Goal: Transaction & Acquisition: Purchase product/service

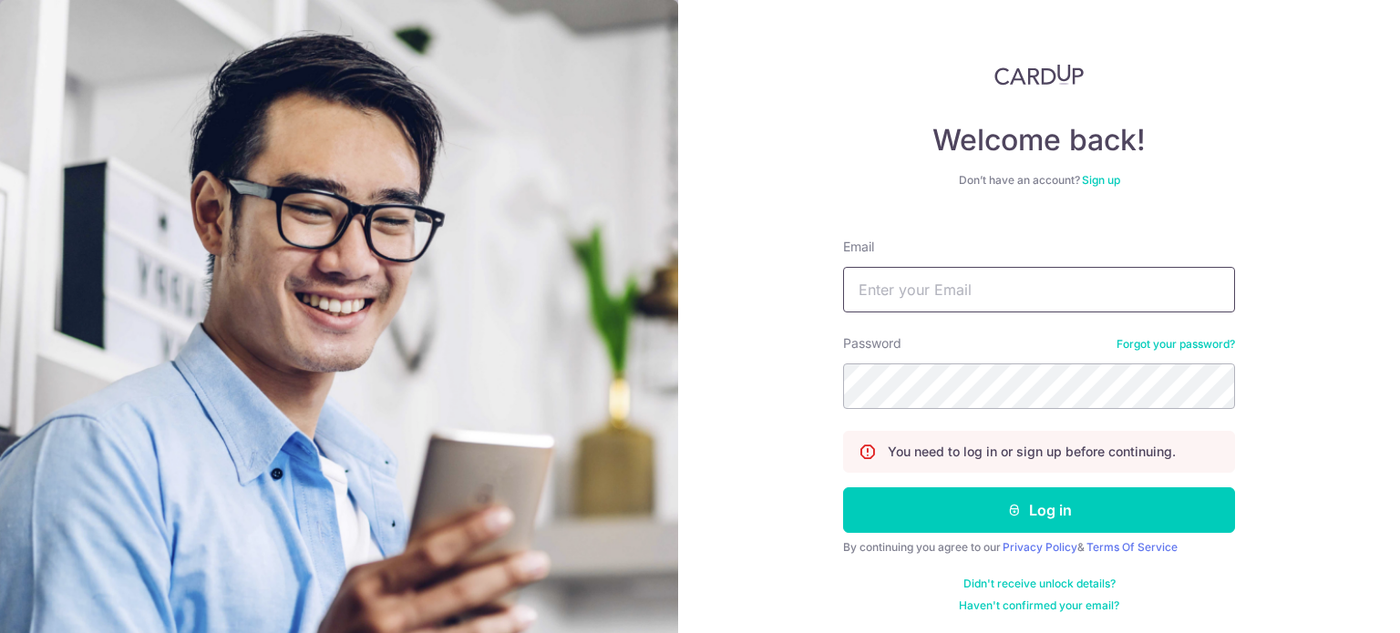
type input "josephchua.nma@gmail.com"
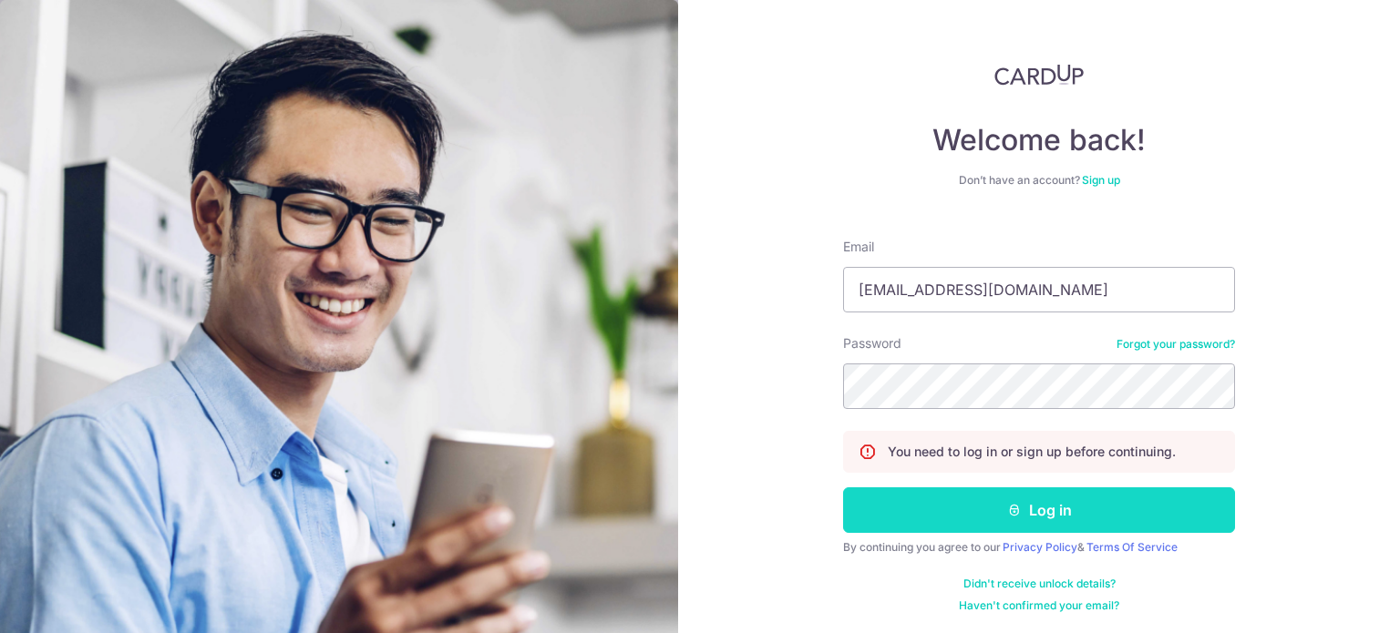
drag, startPoint x: 0, startPoint y: 0, endPoint x: 963, endPoint y: 514, distance: 1091.2
click at [963, 514] on button "Log in" at bounding box center [1039, 511] width 392 height 46
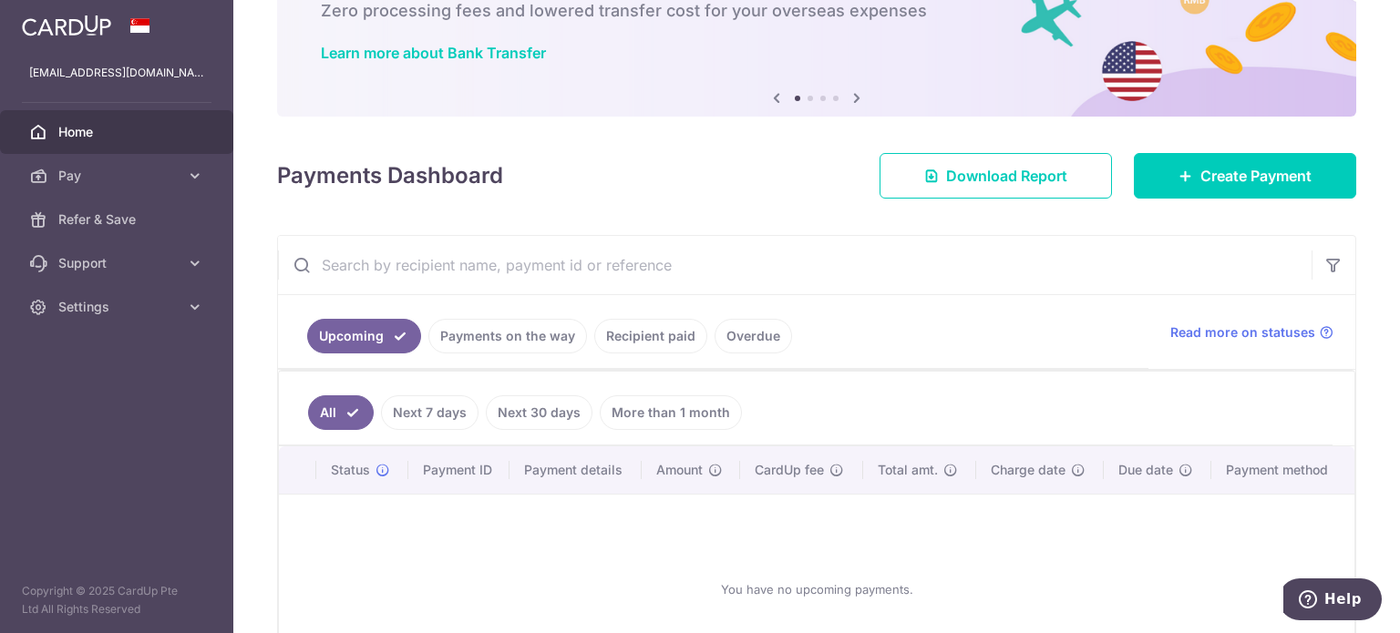
scroll to position [71, 0]
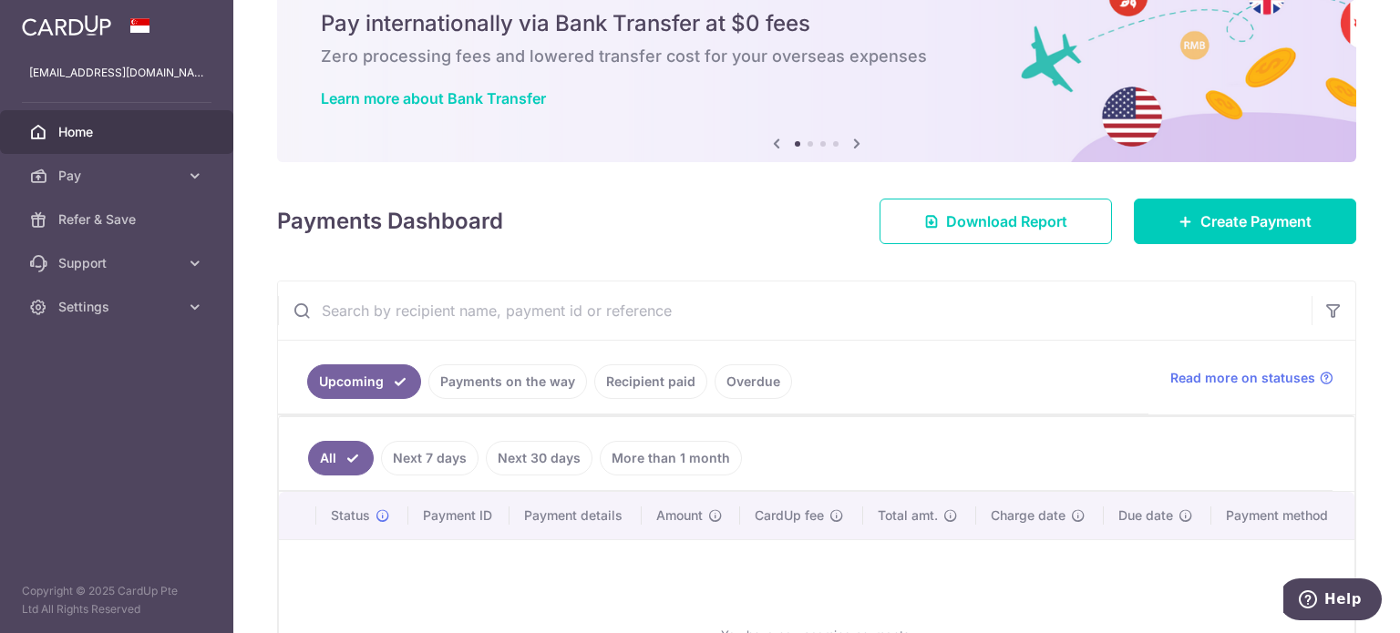
click at [1347, 324] on div "× Pause Schedule Pause all future payments in this series Pause just this one p…" at bounding box center [816, 316] width 1167 height 633
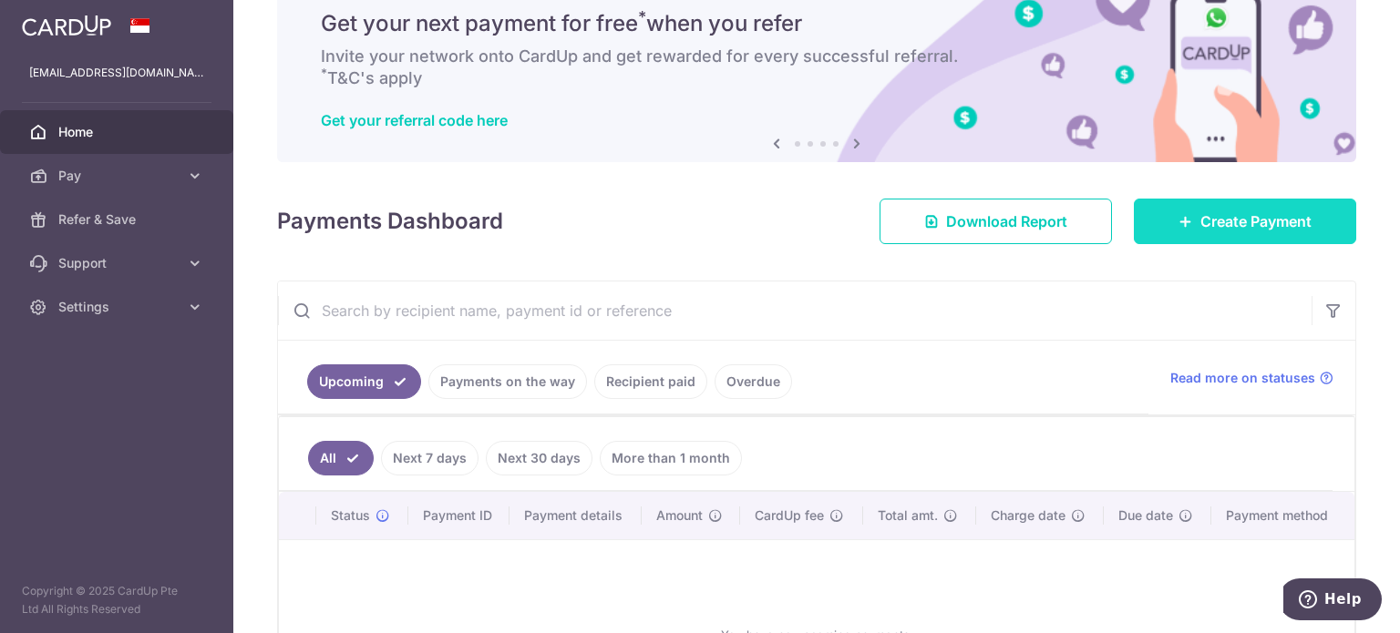
click at [1240, 229] on span "Create Payment" at bounding box center [1255, 222] width 111 height 22
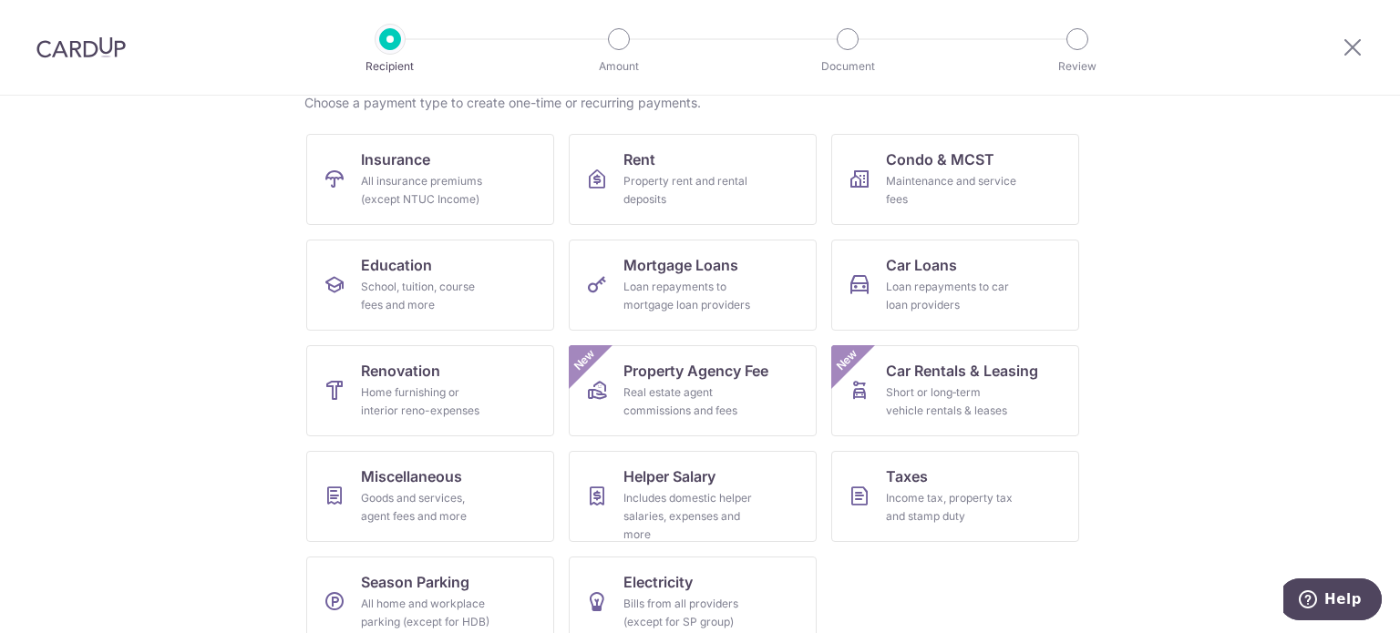
scroll to position [181, 0]
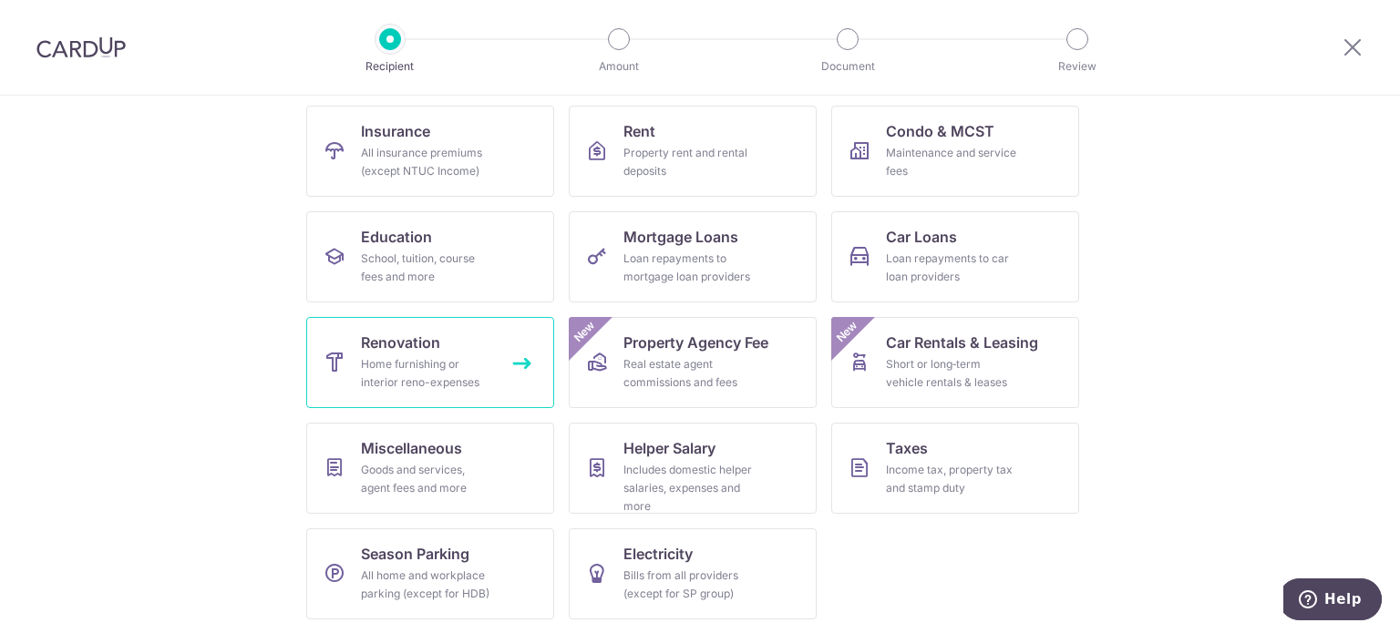
click at [372, 367] on div "Home furnishing or interior reno-expenses" at bounding box center [426, 373] width 131 height 36
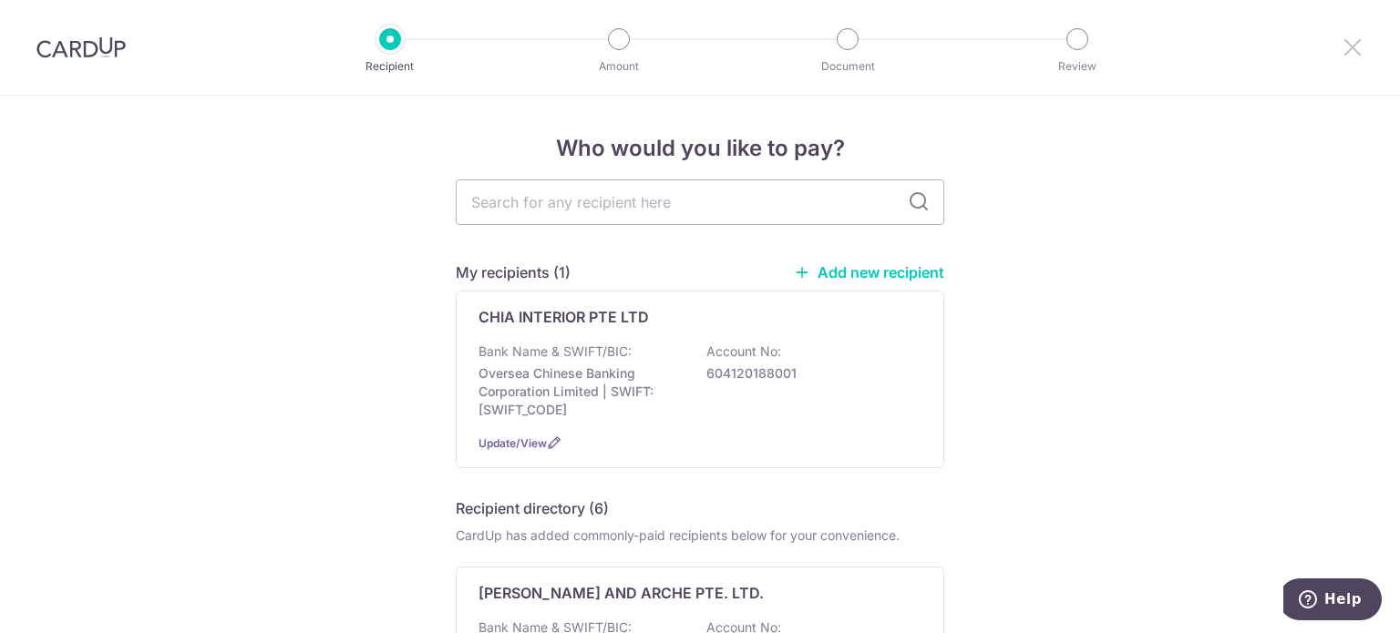
click at [1356, 45] on icon at bounding box center [1353, 47] width 22 height 23
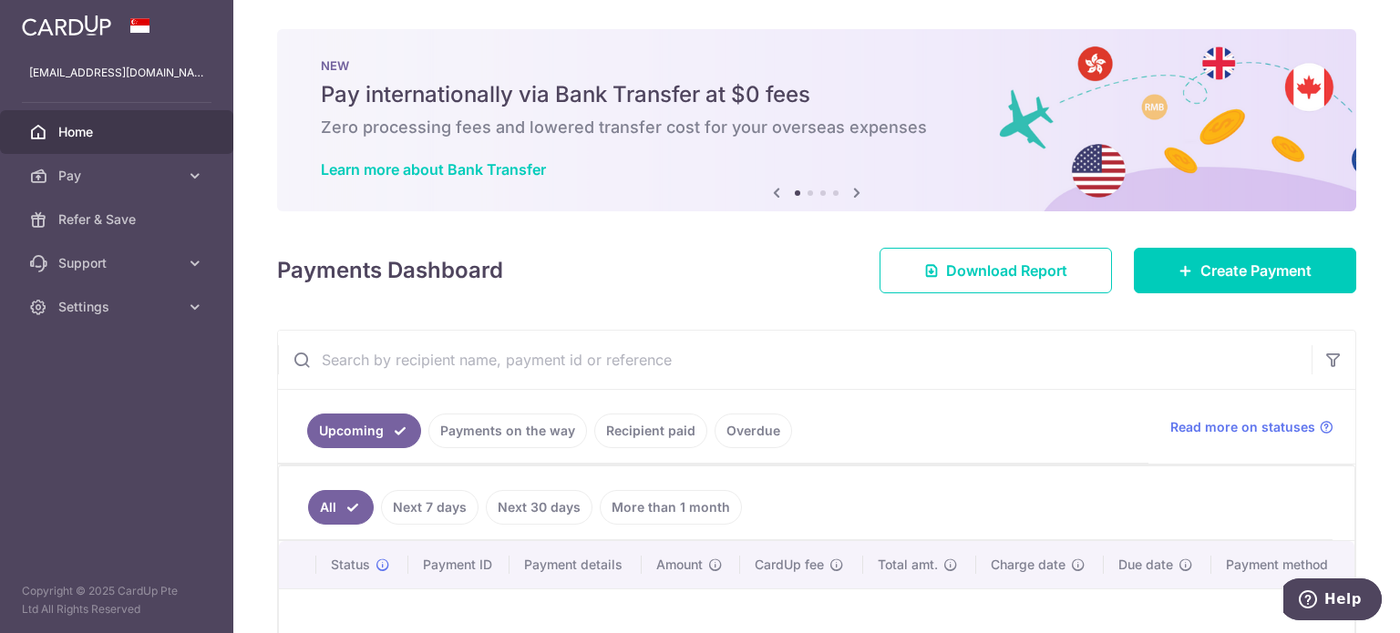
click at [850, 198] on icon at bounding box center [857, 192] width 22 height 23
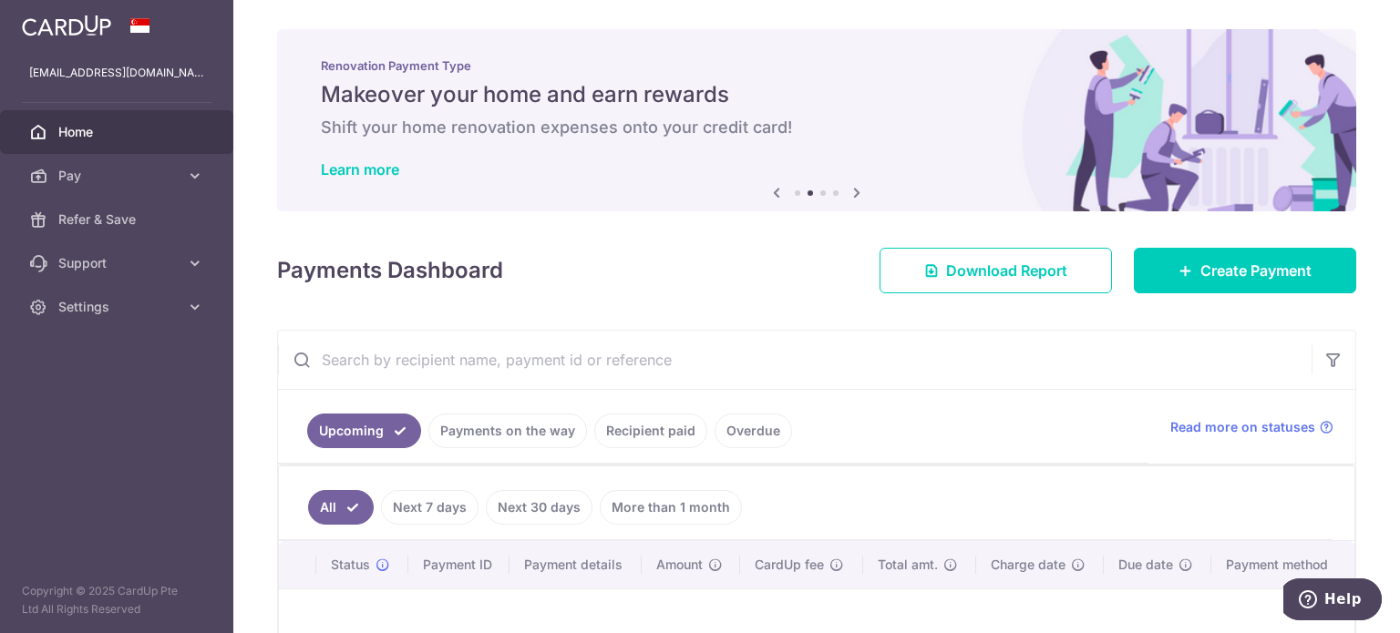
click at [850, 198] on icon at bounding box center [857, 192] width 22 height 23
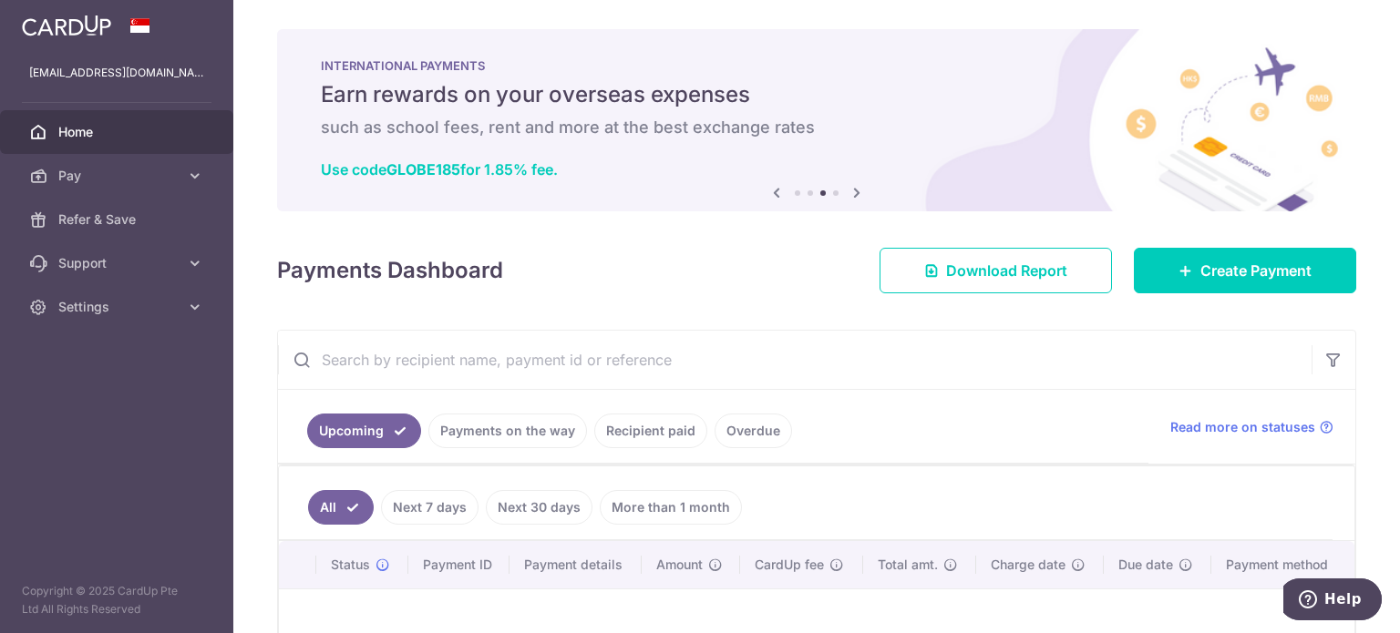
click at [850, 189] on icon at bounding box center [857, 192] width 22 height 23
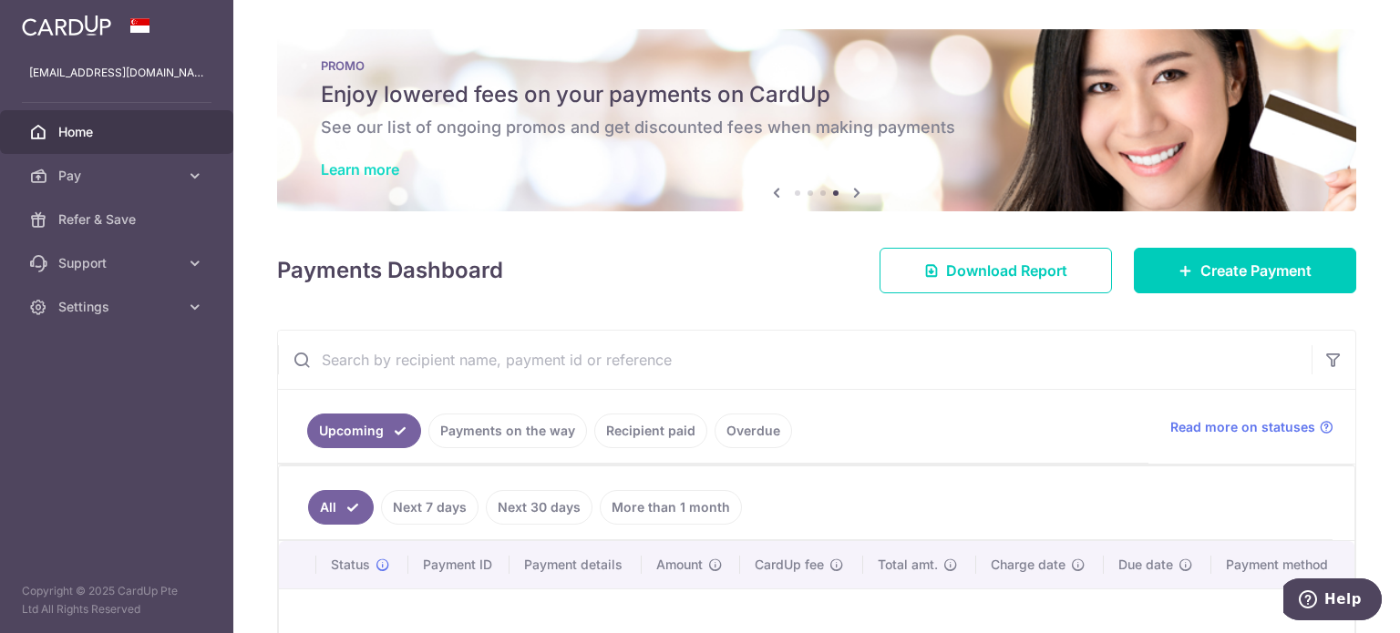
click at [389, 173] on link "Learn more" at bounding box center [360, 169] width 78 height 18
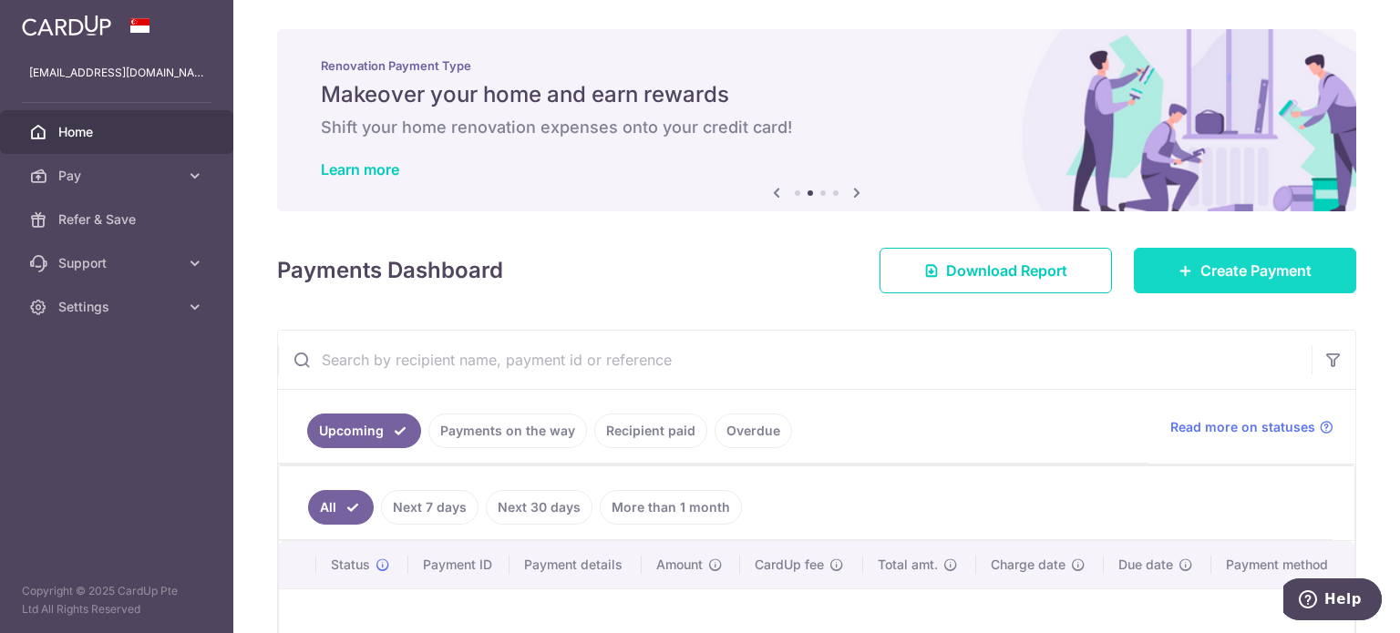
click at [1166, 285] on link "Create Payment" at bounding box center [1245, 271] width 222 height 46
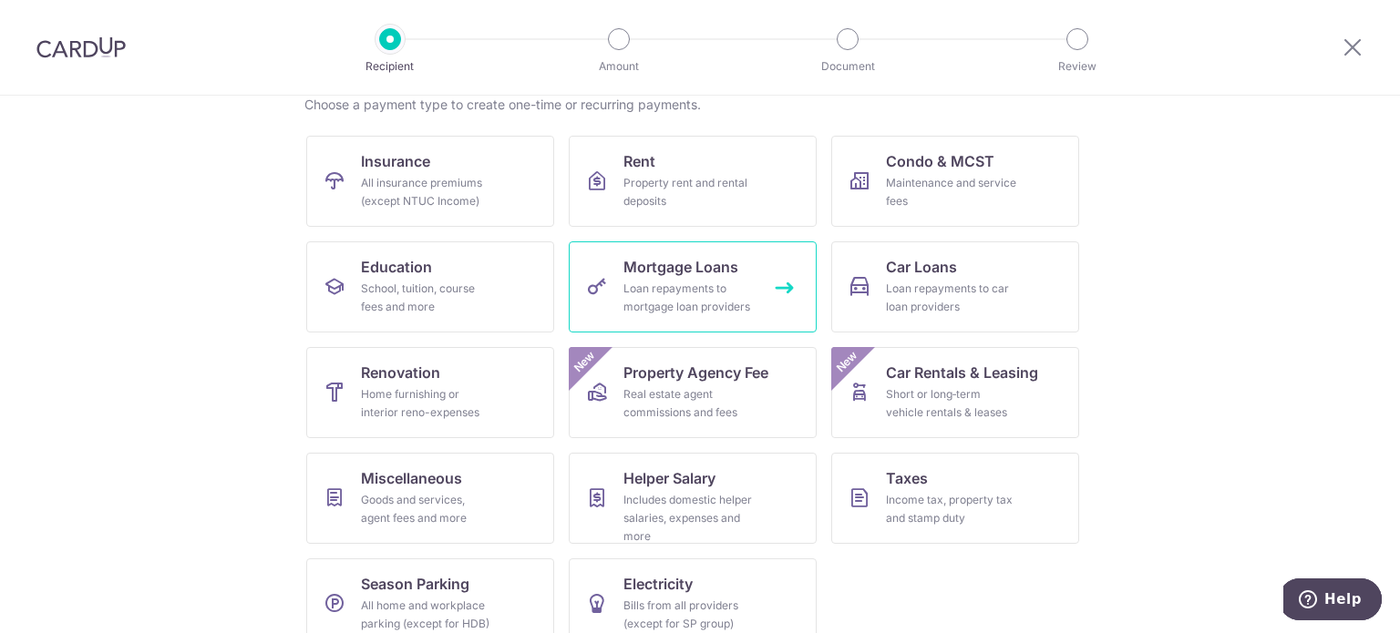
scroll to position [181, 0]
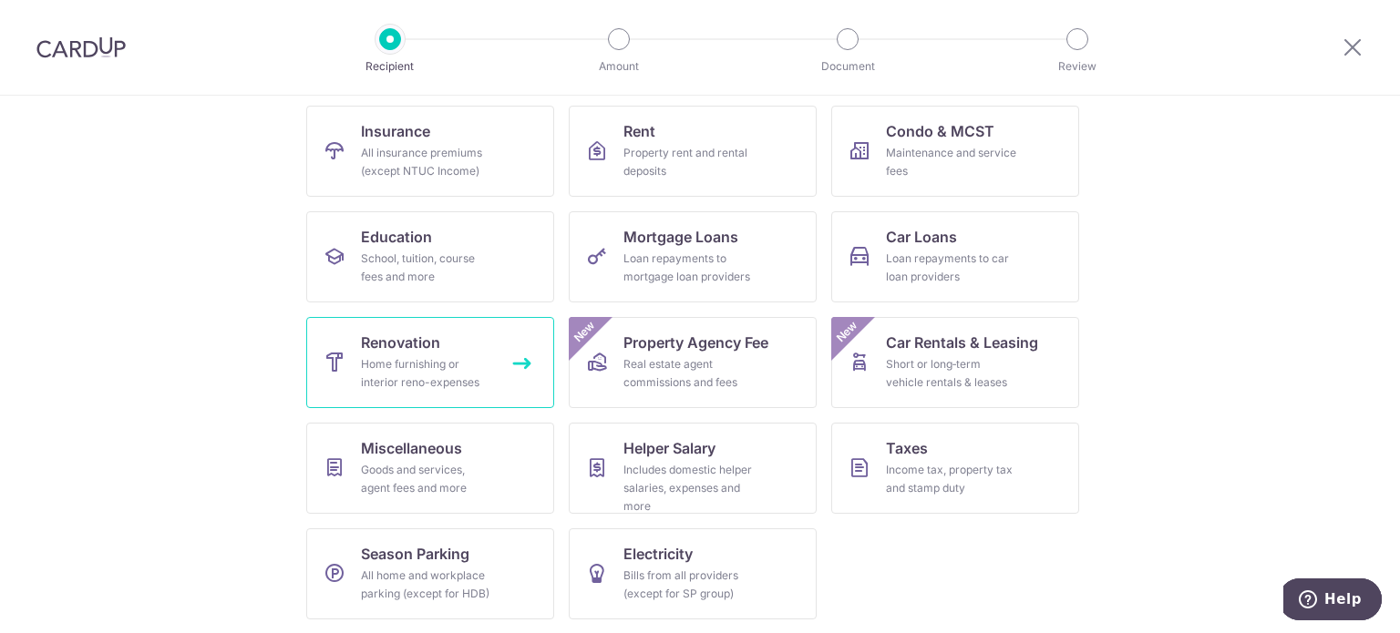
click at [459, 367] on div "Home furnishing or interior reno-expenses" at bounding box center [426, 373] width 131 height 36
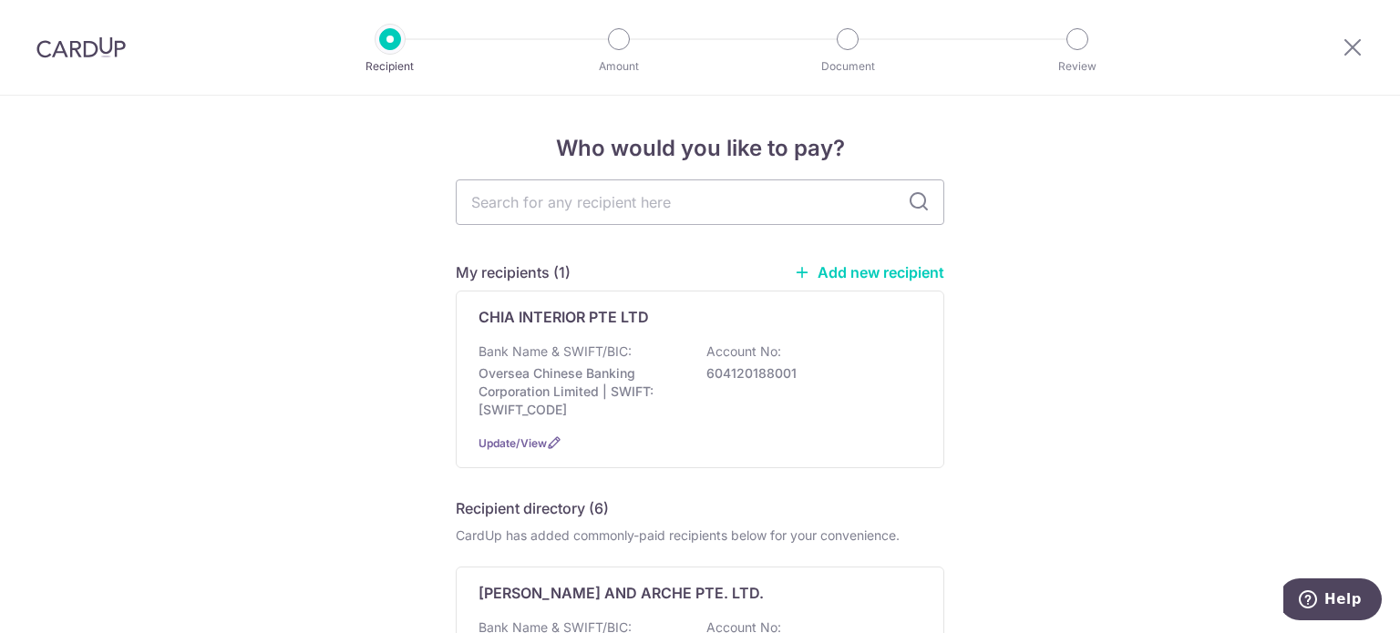
scroll to position [678, 0]
click at [589, 336] on div "CHIA INTERIOR PTE LTD Bank Name & SWIFT/BIC: Oversea Chinese Banking Corporatio…" at bounding box center [700, 380] width 489 height 178
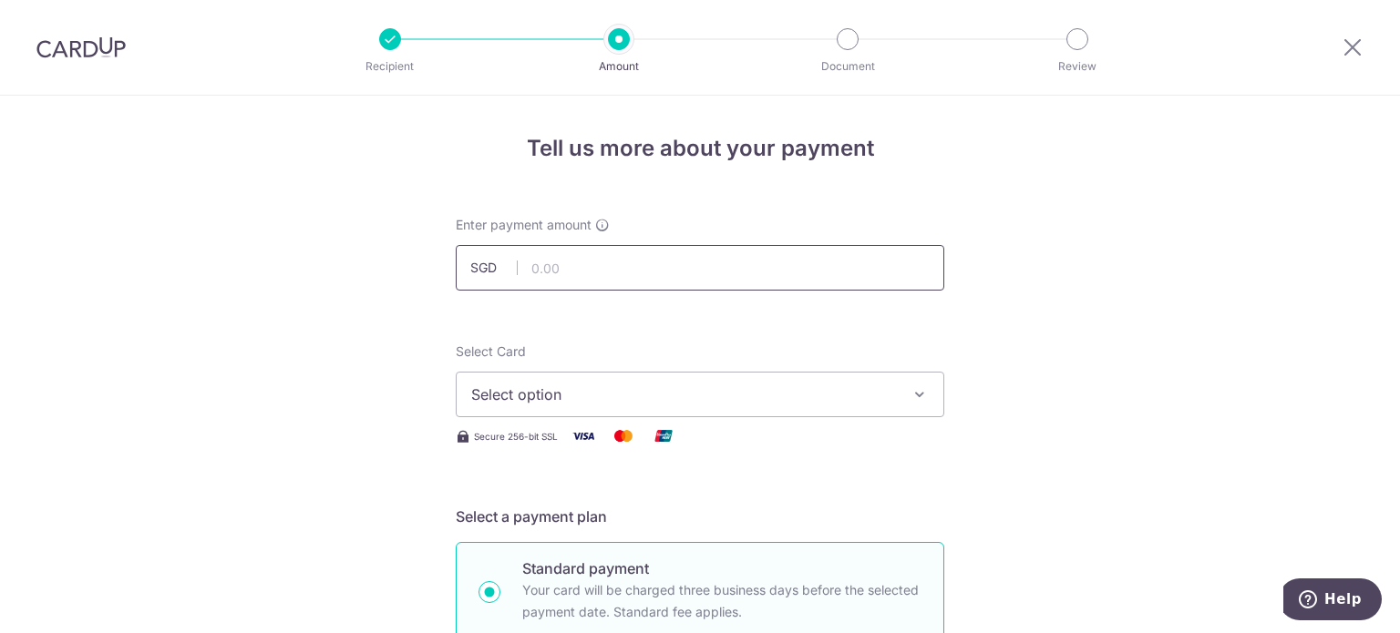
click at [675, 252] on input "text" at bounding box center [700, 268] width 489 height 46
type input "18,432.40"
click at [587, 409] on button "Select option" at bounding box center [700, 395] width 489 height 46
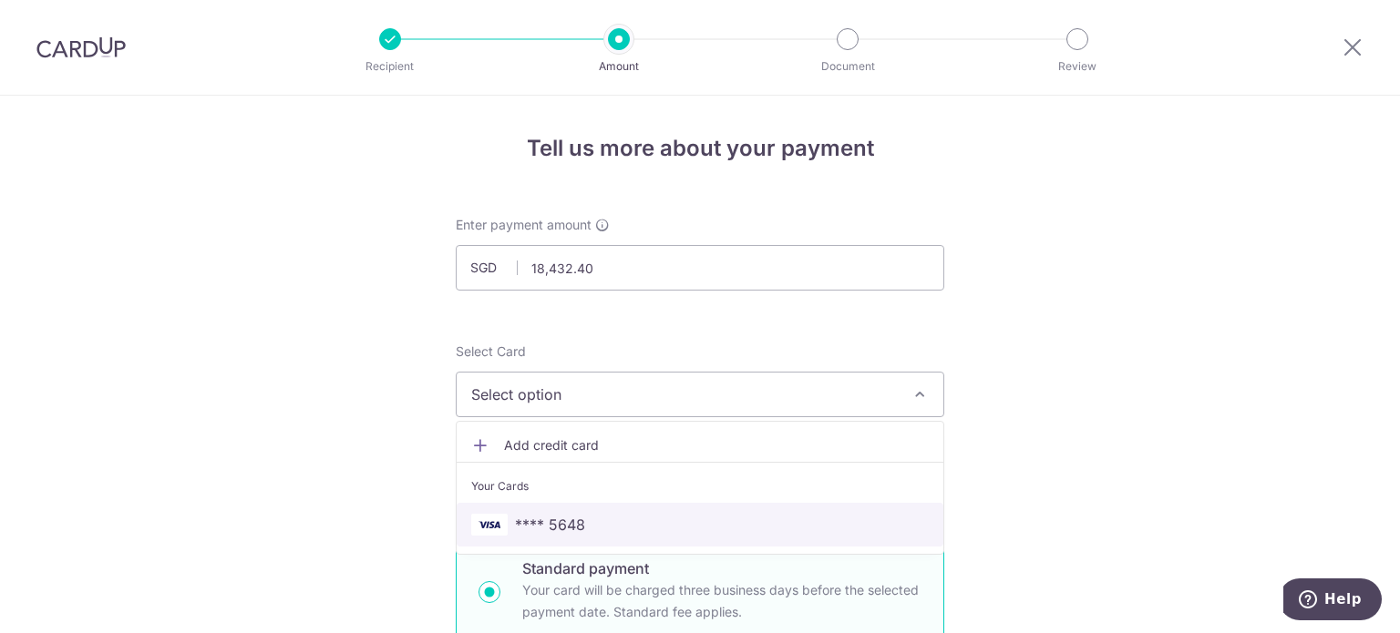
click at [570, 515] on span "**** 5648" at bounding box center [550, 525] width 70 height 22
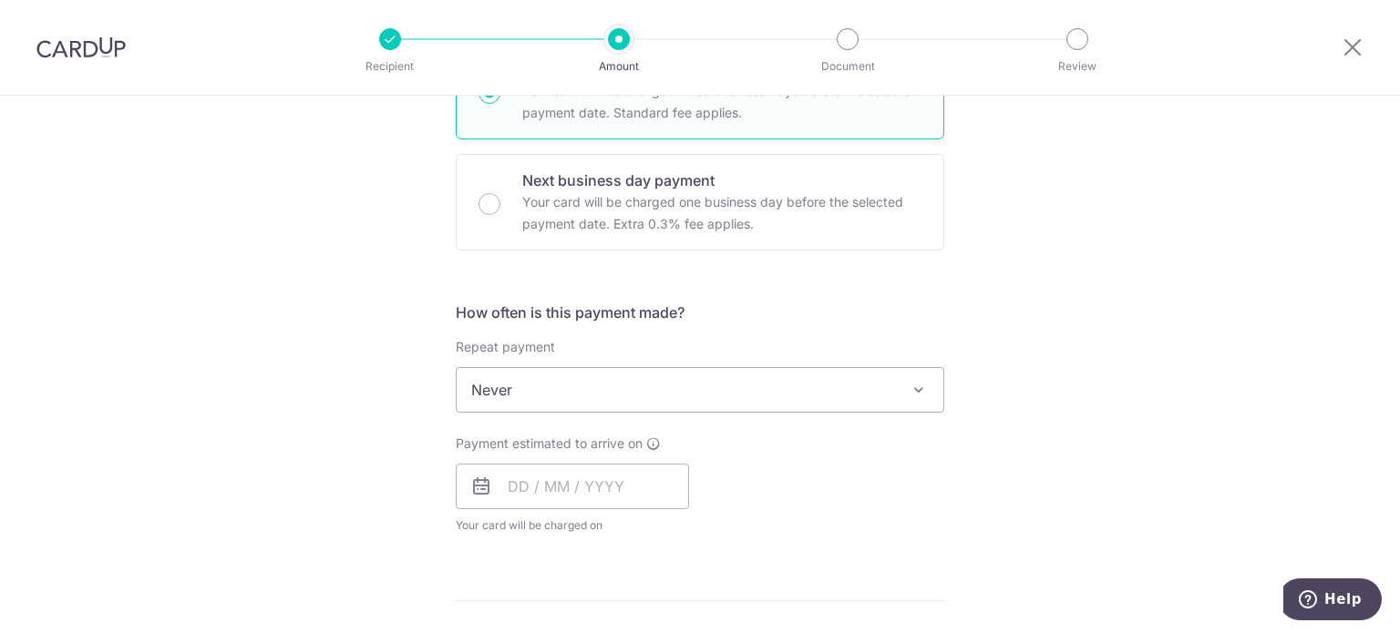
scroll to position [547, 0]
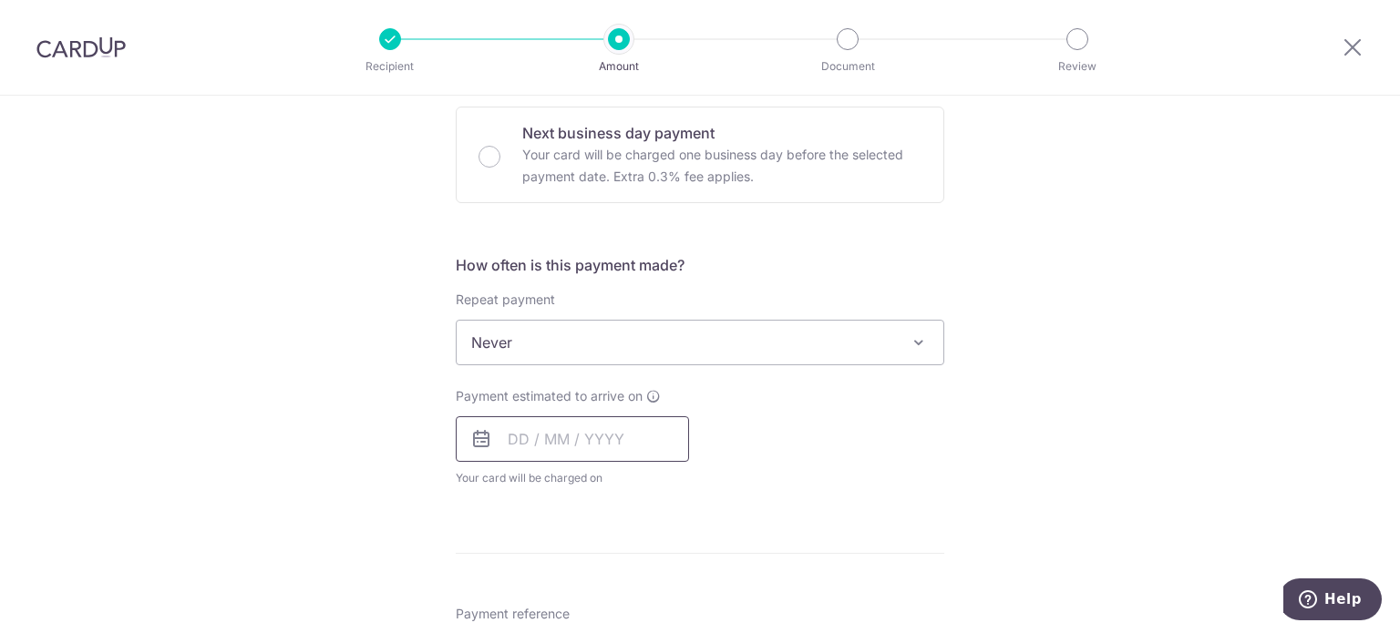
click at [566, 442] on input "text" at bounding box center [572, 440] width 233 height 46
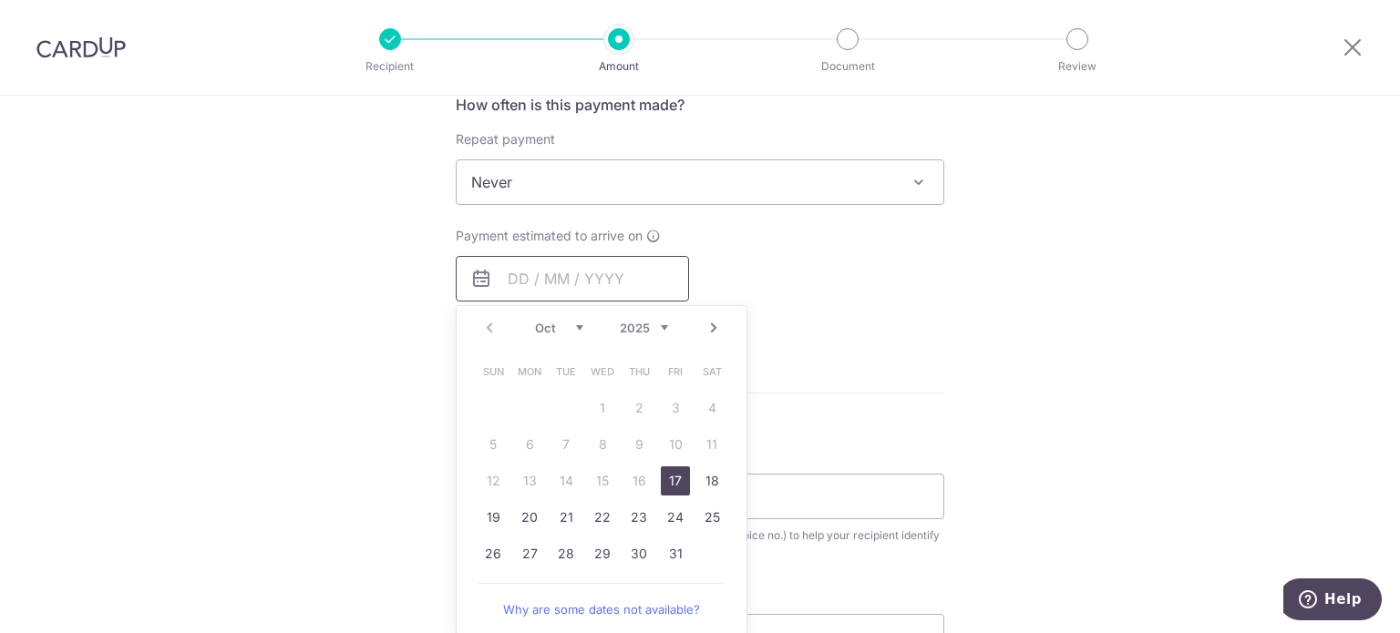
scroll to position [729, 0]
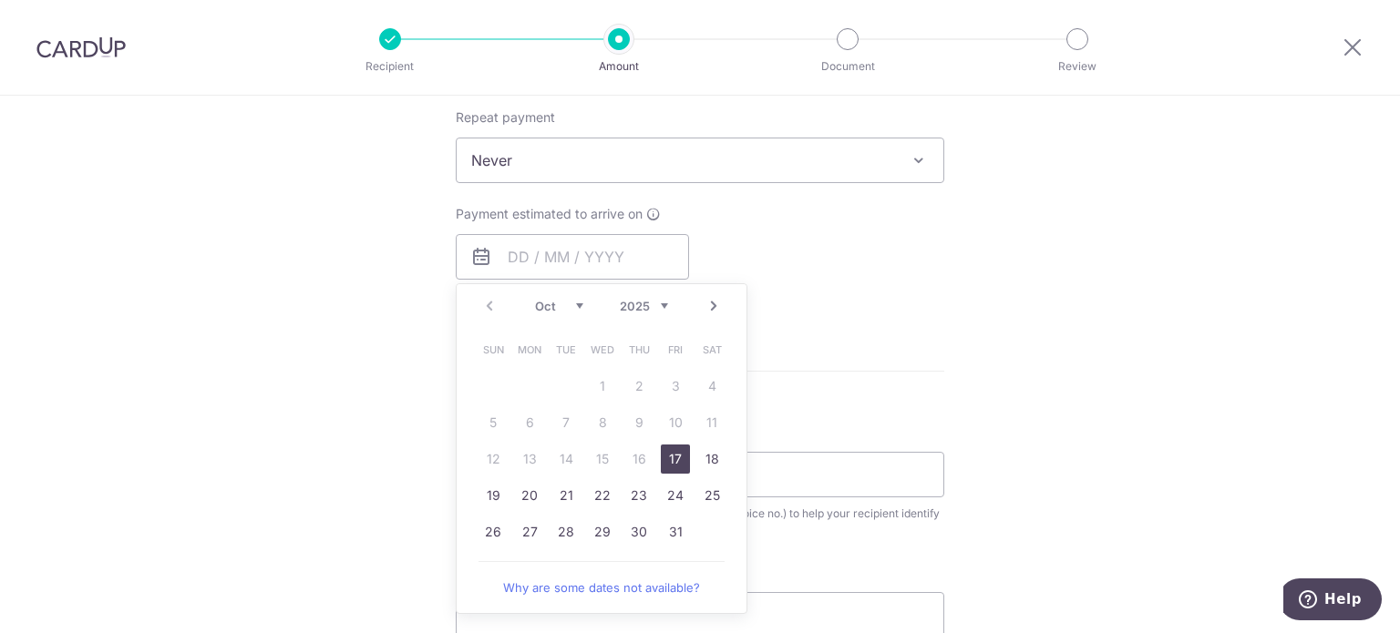
click at [675, 464] on link "17" at bounding box center [675, 459] width 29 height 29
type input "17/10/2025"
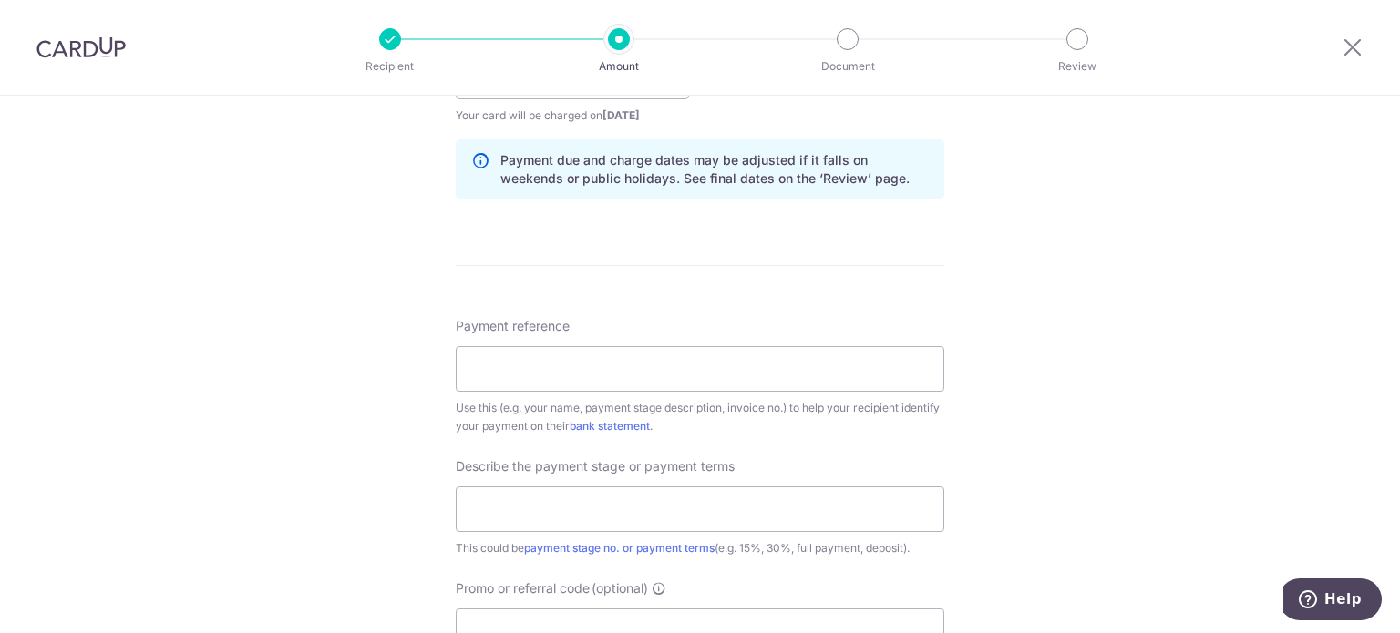
scroll to position [911, 0]
click at [675, 349] on input "Payment reference" at bounding box center [700, 368] width 489 height 46
type input "joseph and eileen"
click at [659, 496] on input "text" at bounding box center [700, 508] width 489 height 46
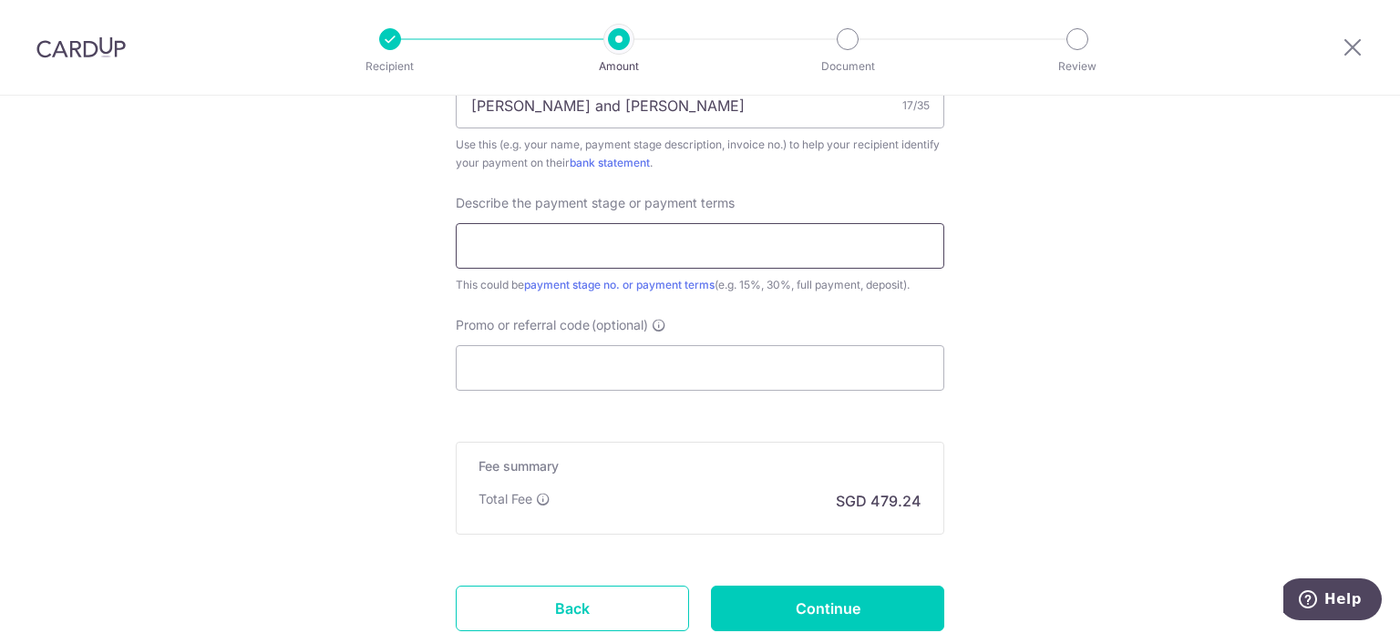
scroll to position [1276, 0]
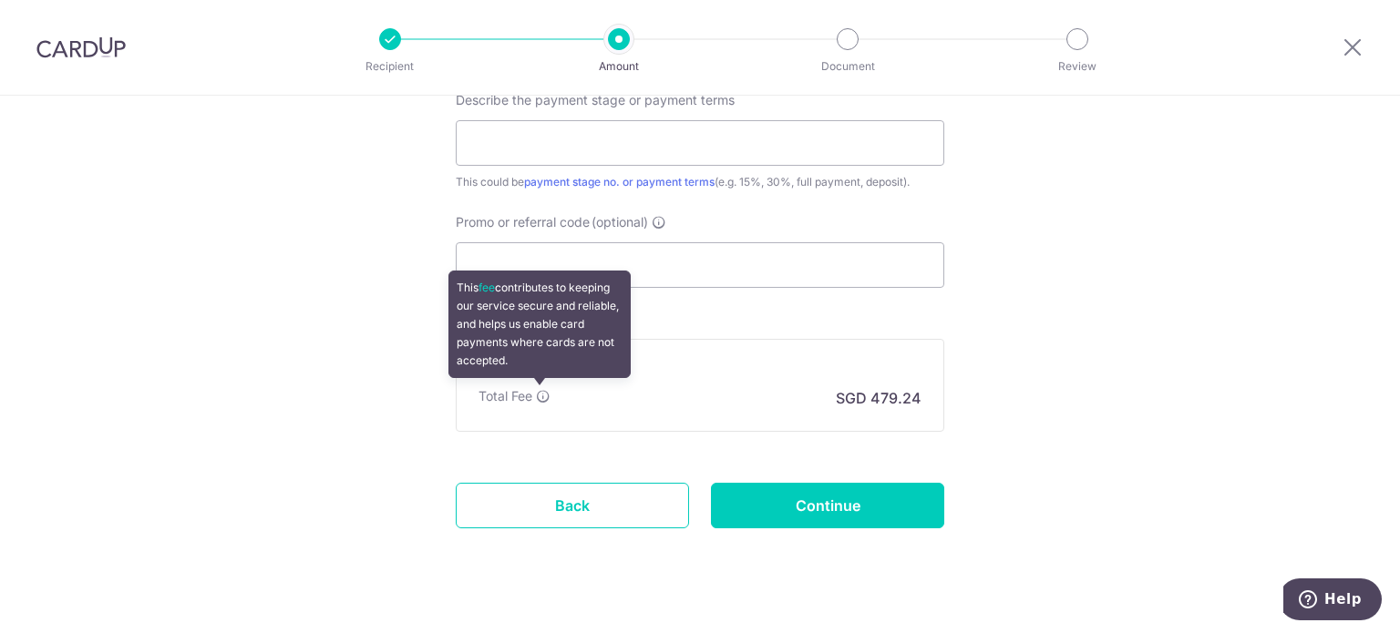
click at [541, 392] on icon at bounding box center [543, 396] width 15 height 15
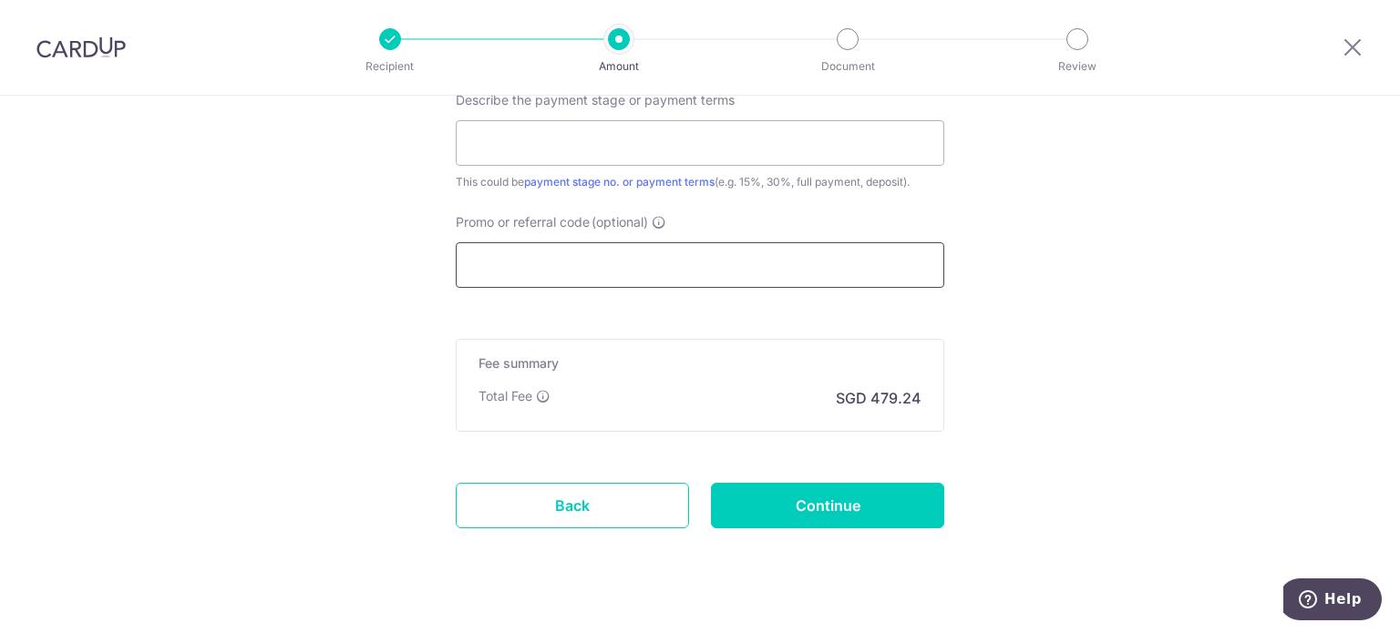
click at [740, 264] on input "Promo or referral code (optional)" at bounding box center [700, 265] width 489 height 46
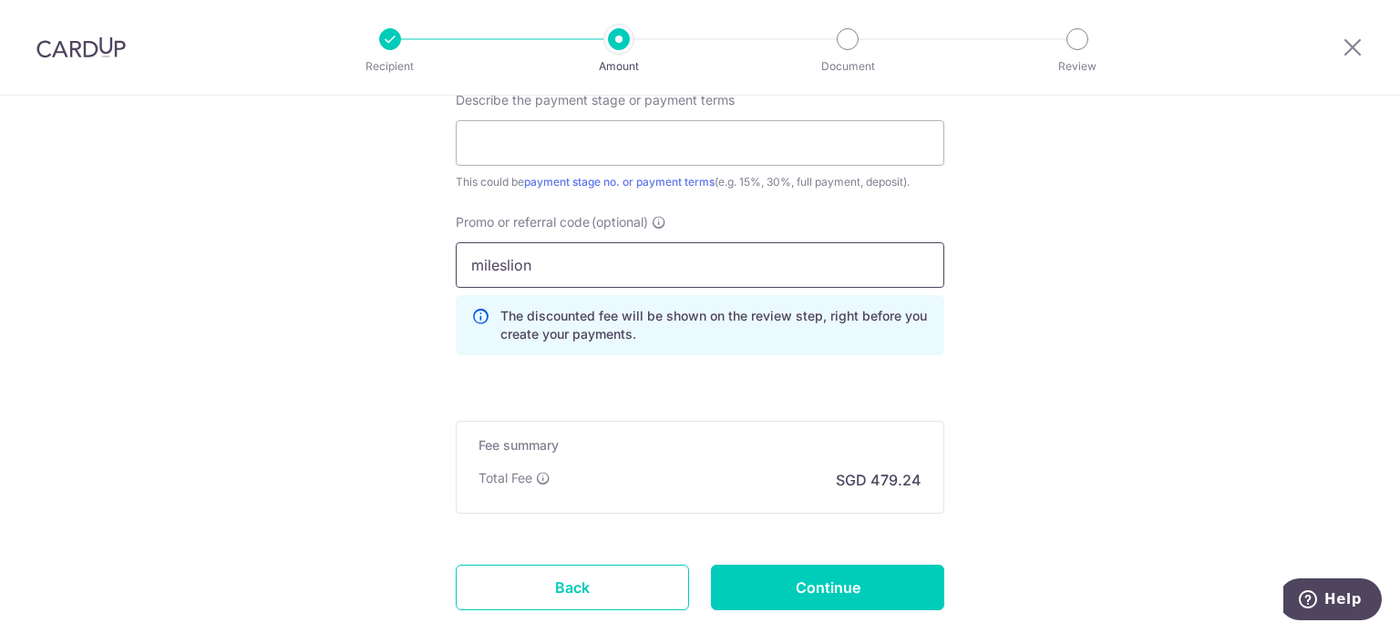
click at [501, 258] on input "mileslion" at bounding box center [700, 265] width 489 height 46
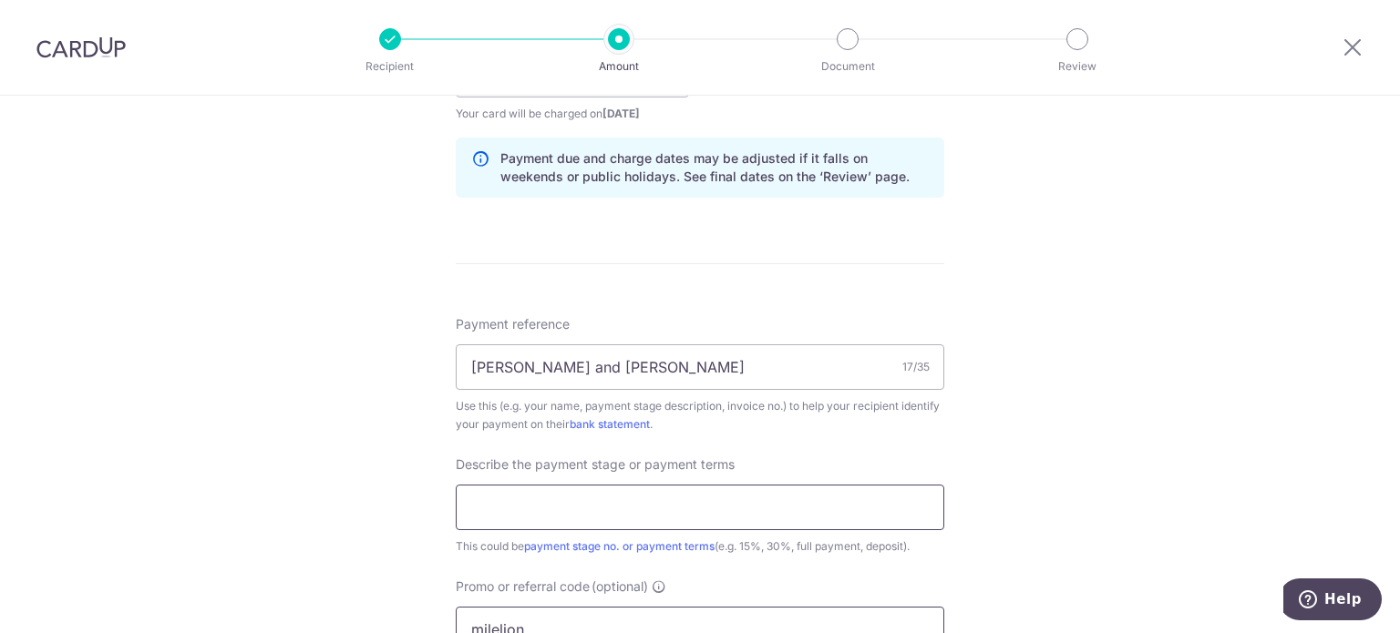
type input "milelion"
click at [600, 517] on input "text" at bounding box center [700, 508] width 489 height 46
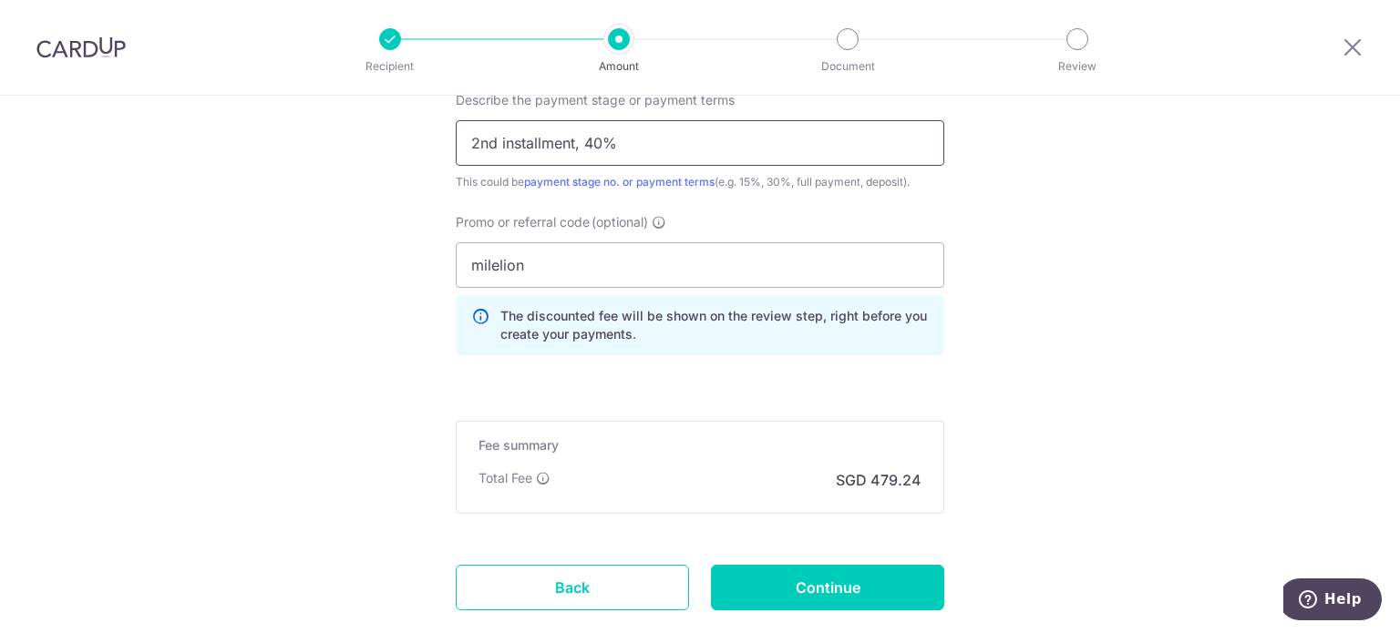
scroll to position [1386, 0]
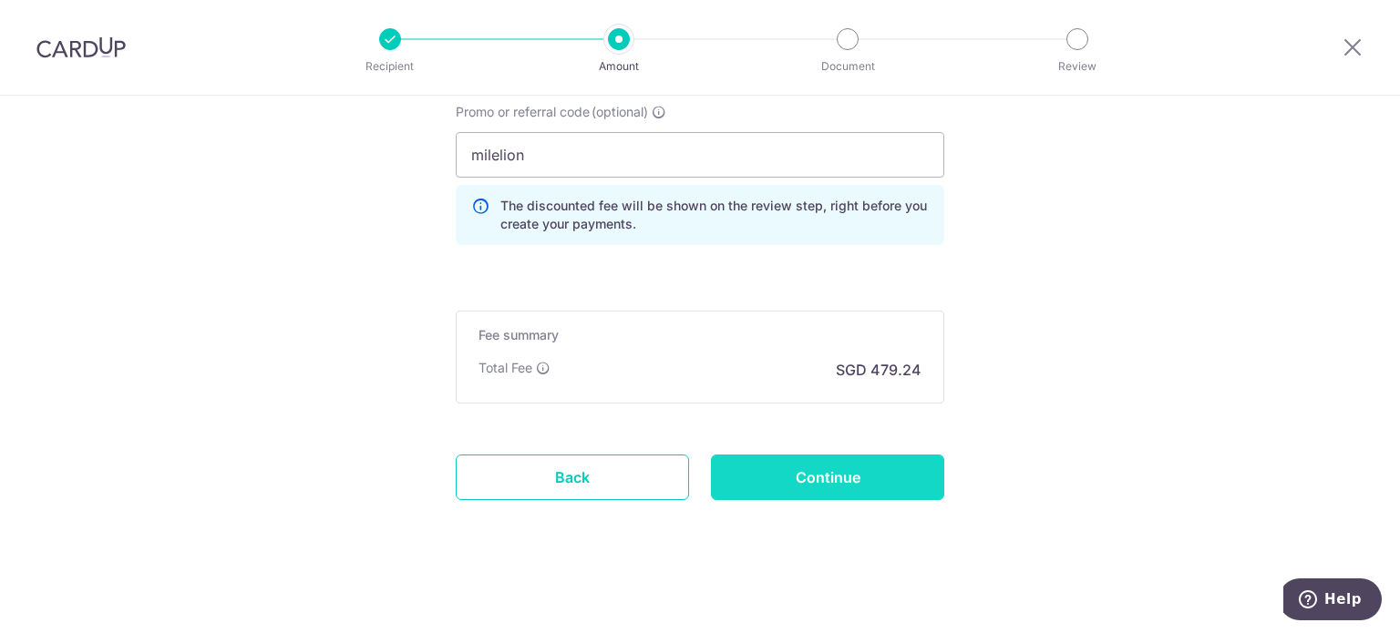
type input "2nd installment, 40%"
click at [750, 485] on input "Continue" at bounding box center [827, 478] width 233 height 46
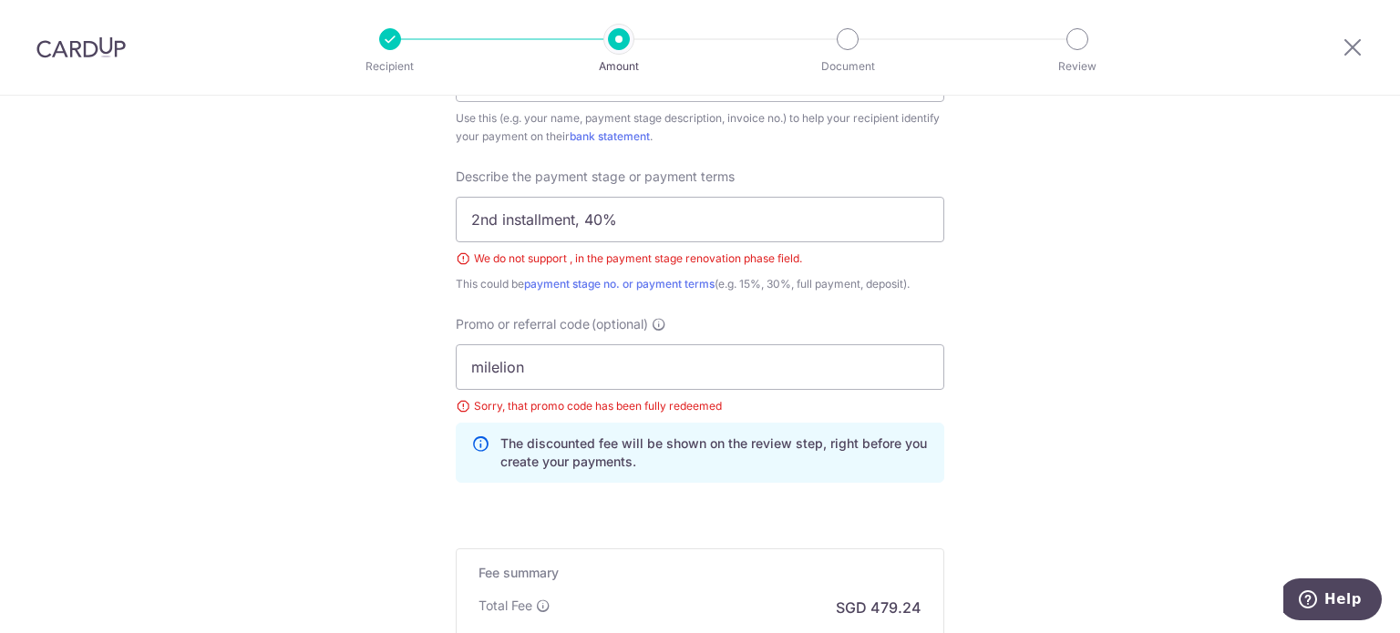
scroll to position [1169, 0]
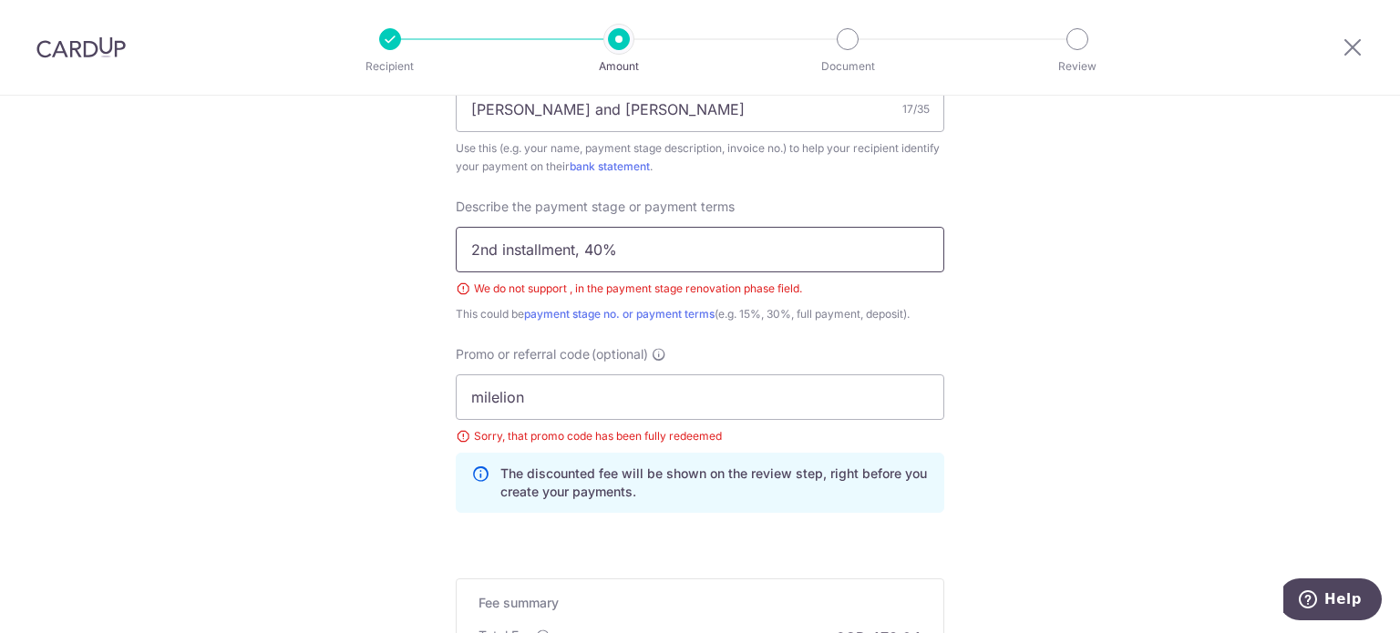
drag, startPoint x: 576, startPoint y: 254, endPoint x: 448, endPoint y: 239, distance: 128.5
type input "40%"
click at [733, 396] on input "milelion" at bounding box center [700, 398] width 489 height 46
drag, startPoint x: 685, startPoint y: 405, endPoint x: 304, endPoint y: 383, distance: 381.6
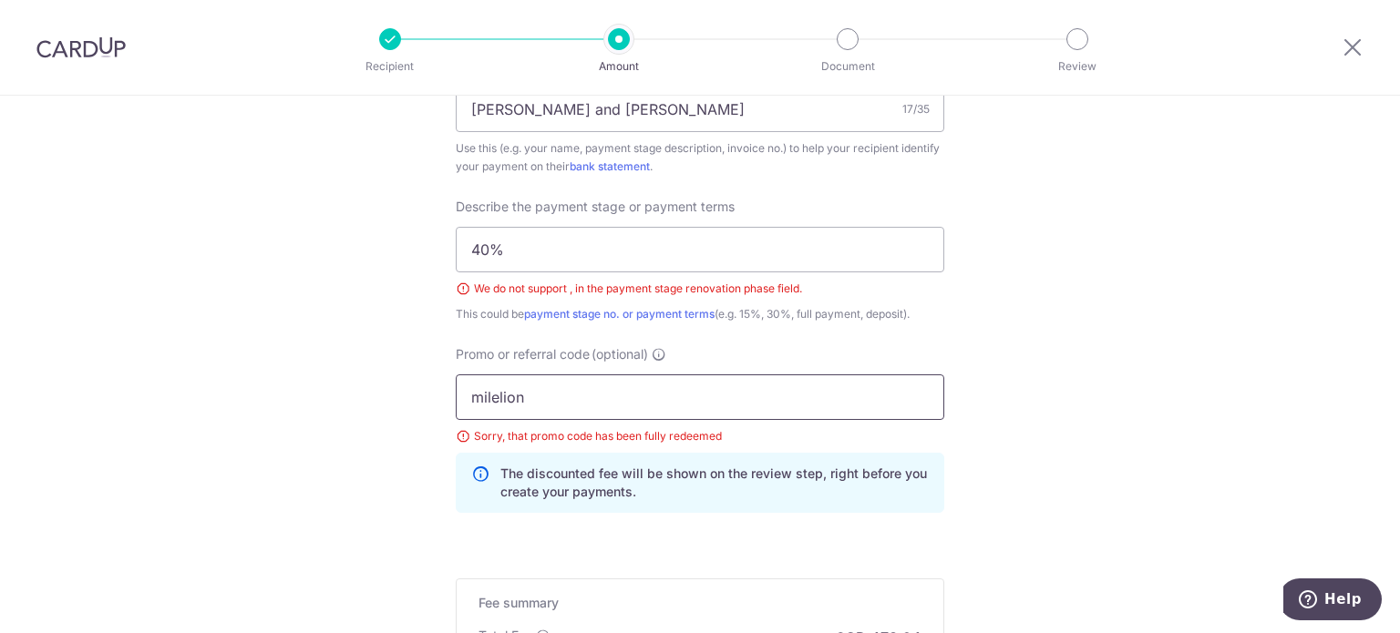
click at [517, 390] on input "milelion" at bounding box center [700, 398] width 489 height 46
drag, startPoint x: 530, startPoint y: 396, endPoint x: 404, endPoint y: 394, distance: 126.7
paste input "RENO25ONE"
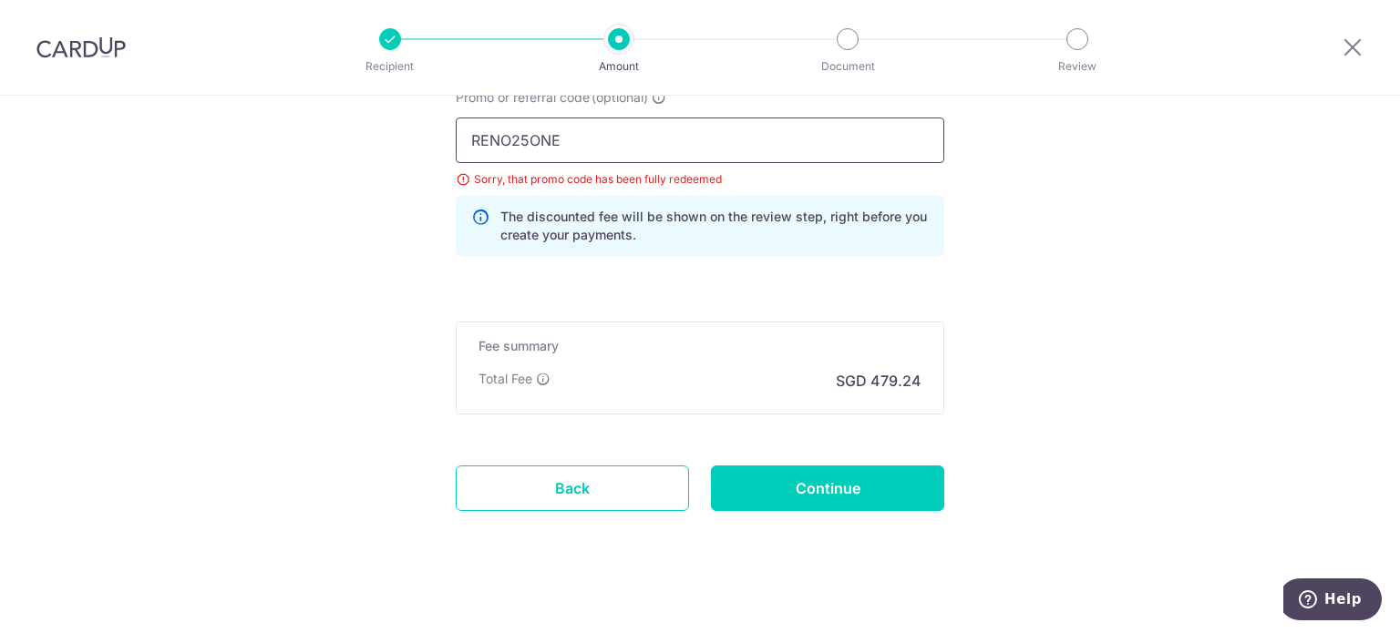
scroll to position [1437, 0]
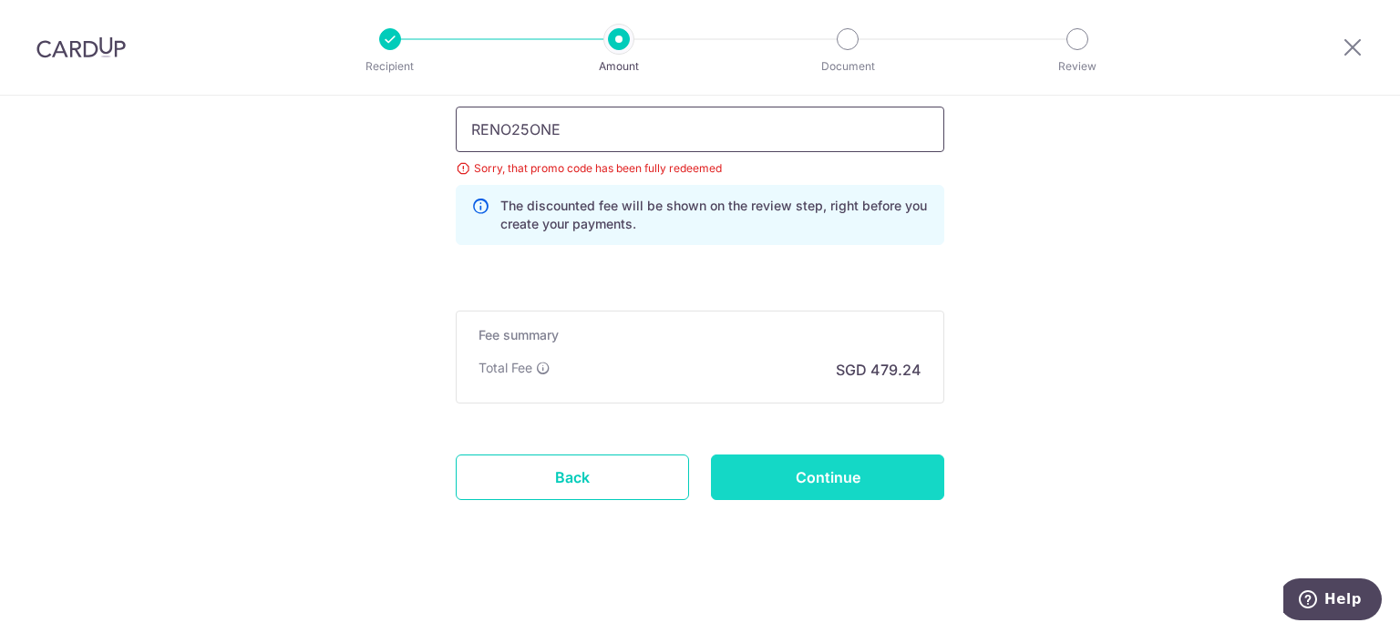
type input "RENO25ONE"
click at [763, 469] on input "Continue" at bounding box center [827, 478] width 233 height 46
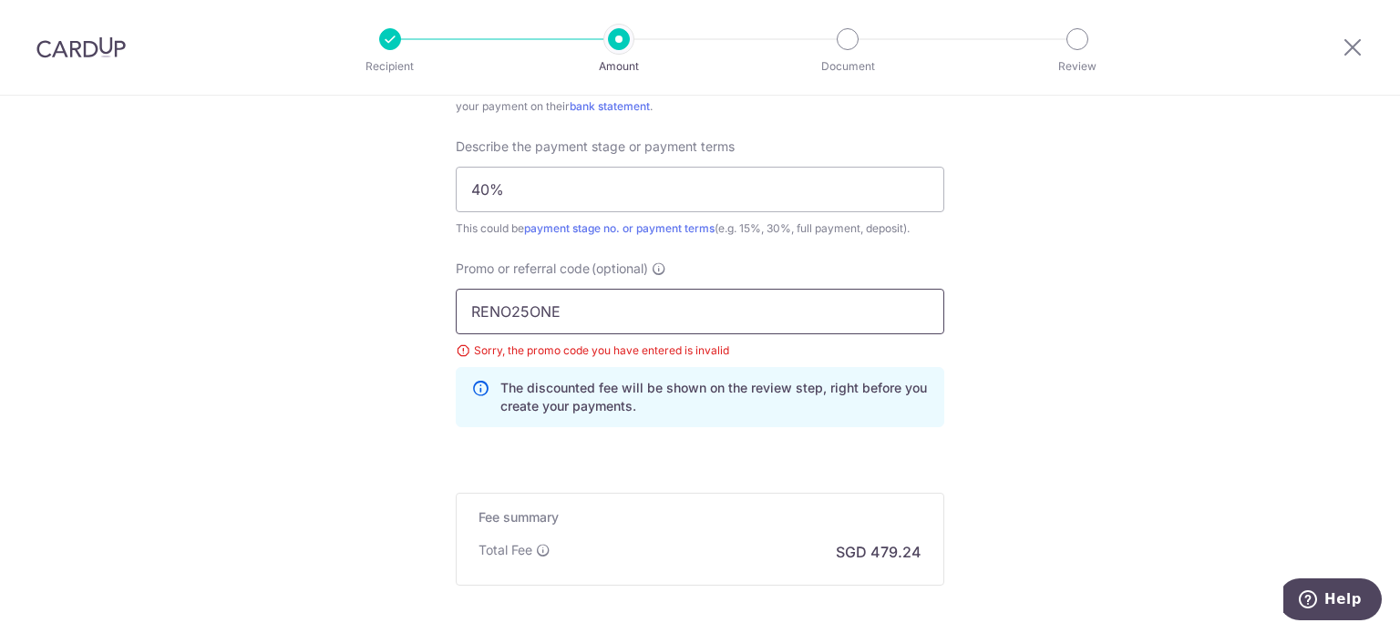
click at [616, 314] on input "RENO25ONE" at bounding box center [700, 312] width 489 height 46
drag, startPoint x: 616, startPoint y: 314, endPoint x: 408, endPoint y: 305, distance: 208.0
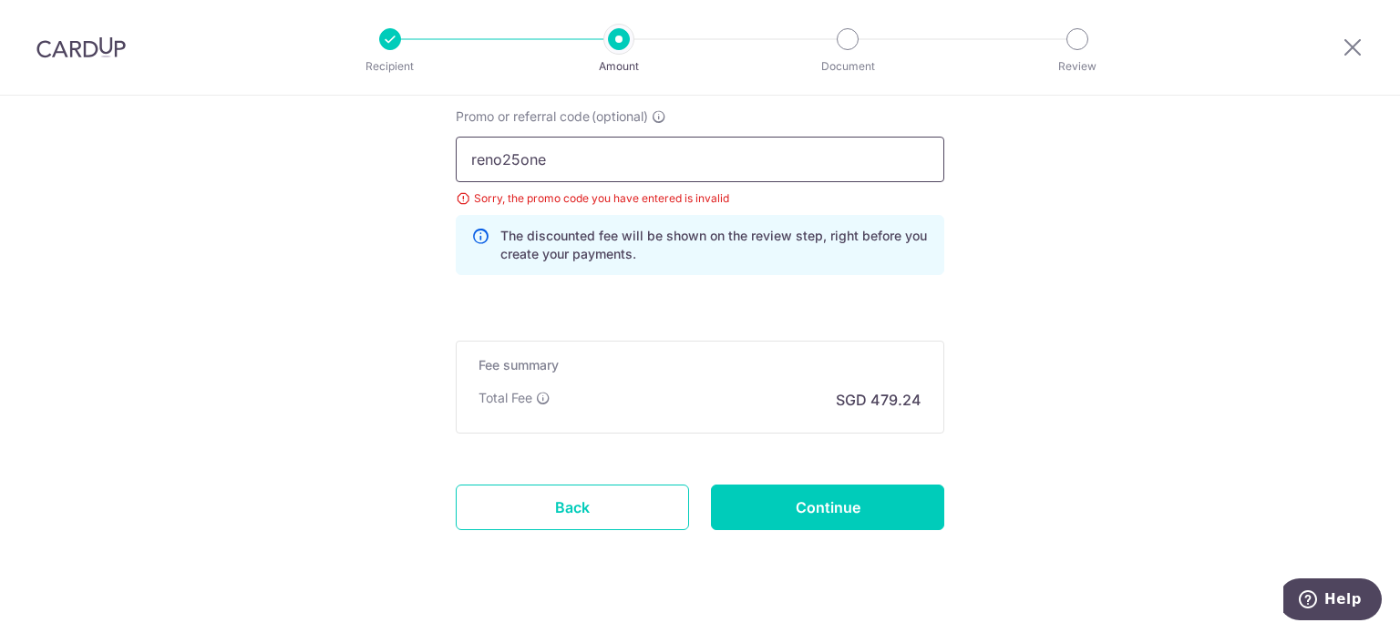
scroll to position [1412, 0]
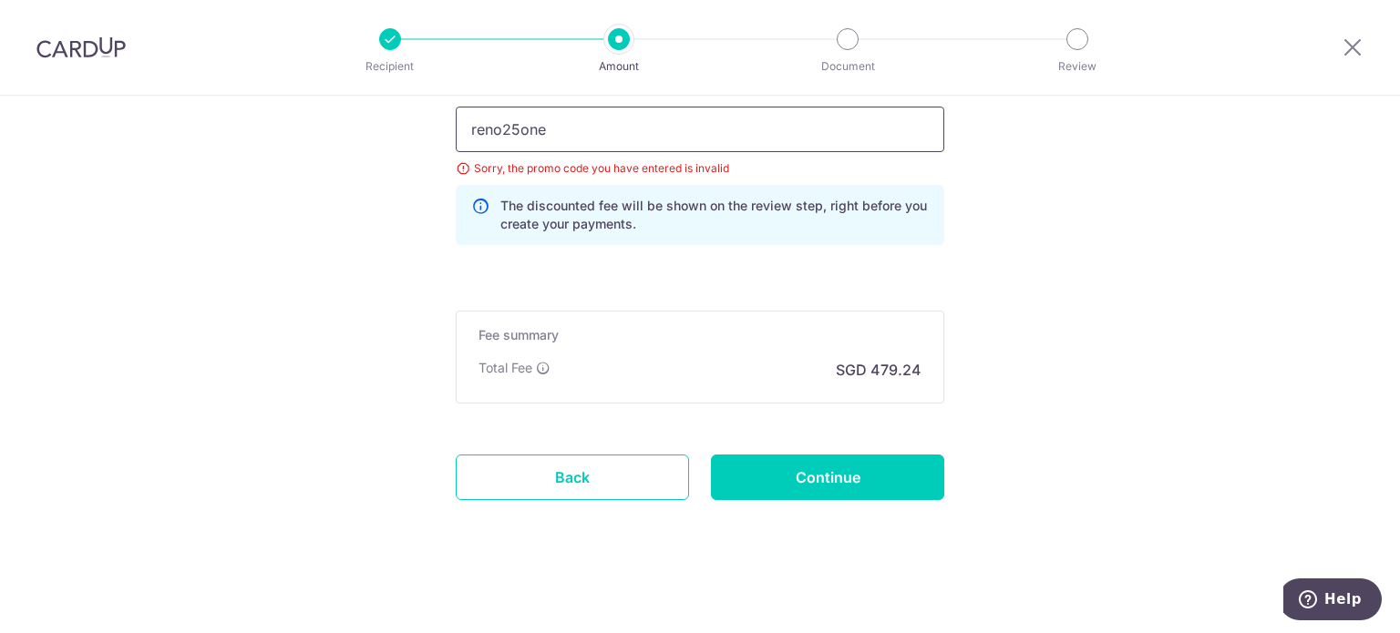
type input "reno25one"
click at [730, 491] on input "Continue" at bounding box center [827, 478] width 233 height 46
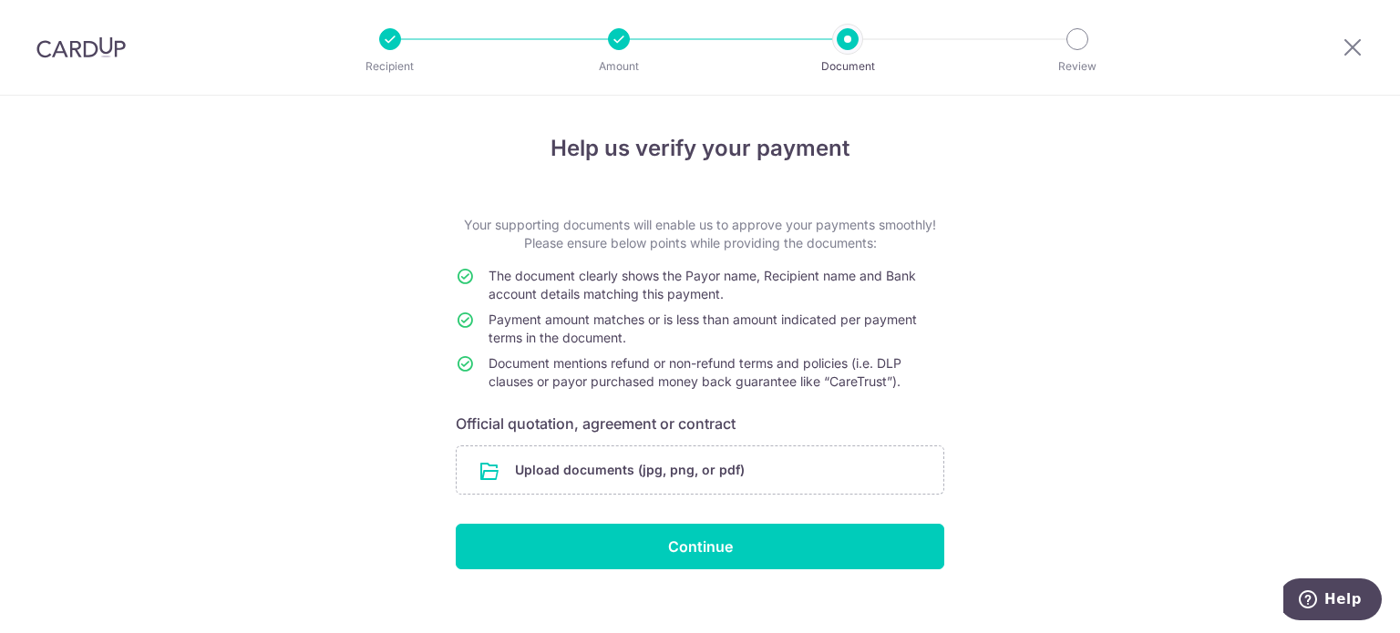
scroll to position [678, 0]
click at [660, 466] on input "file" at bounding box center [700, 470] width 487 height 47
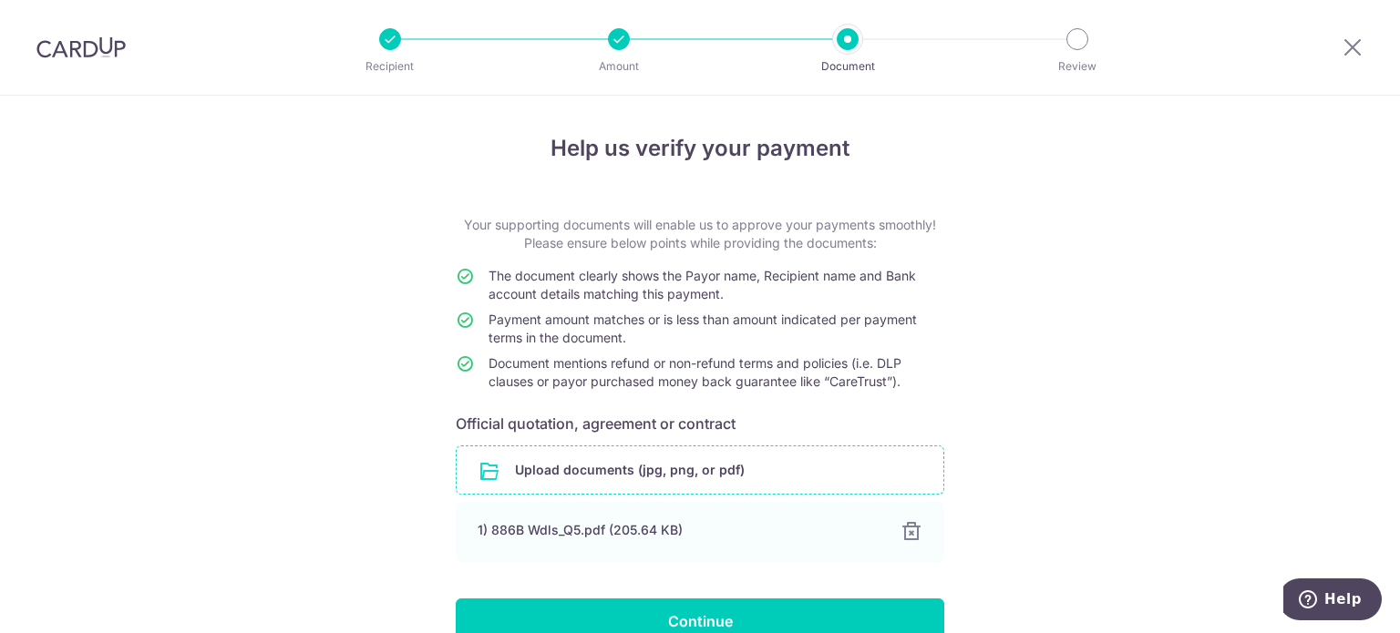
scroll to position [95, 0]
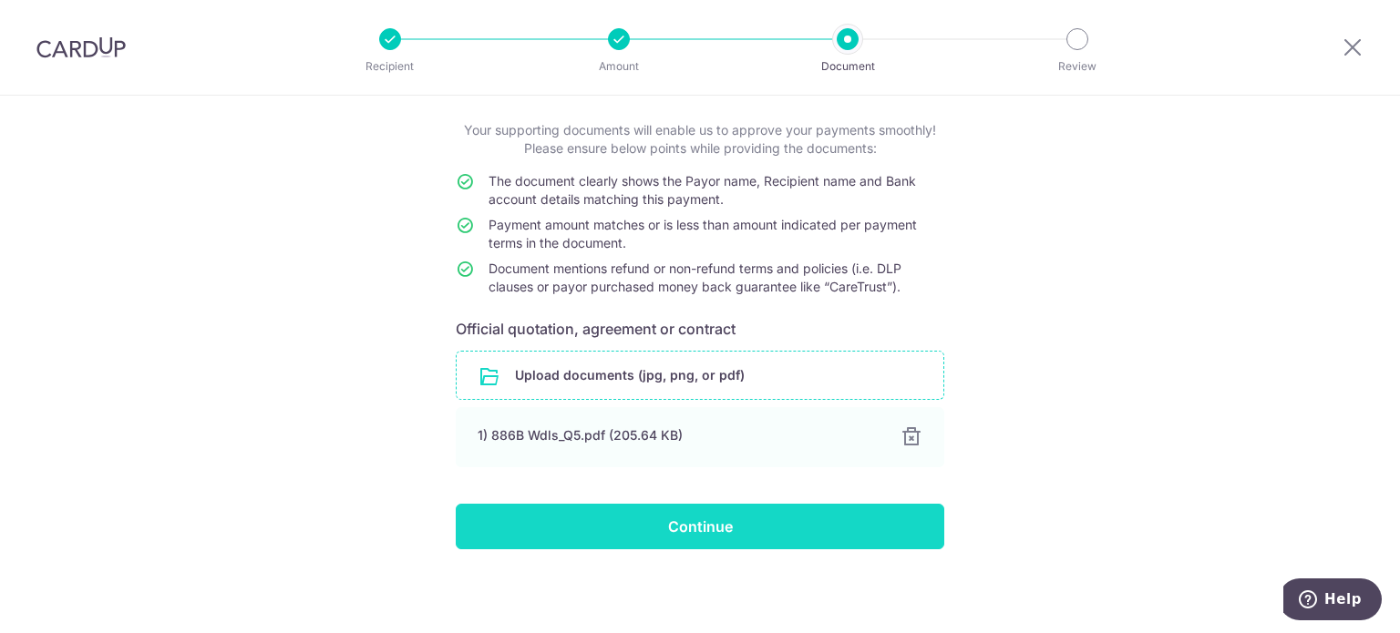
click at [707, 531] on input "Continue" at bounding box center [700, 527] width 489 height 46
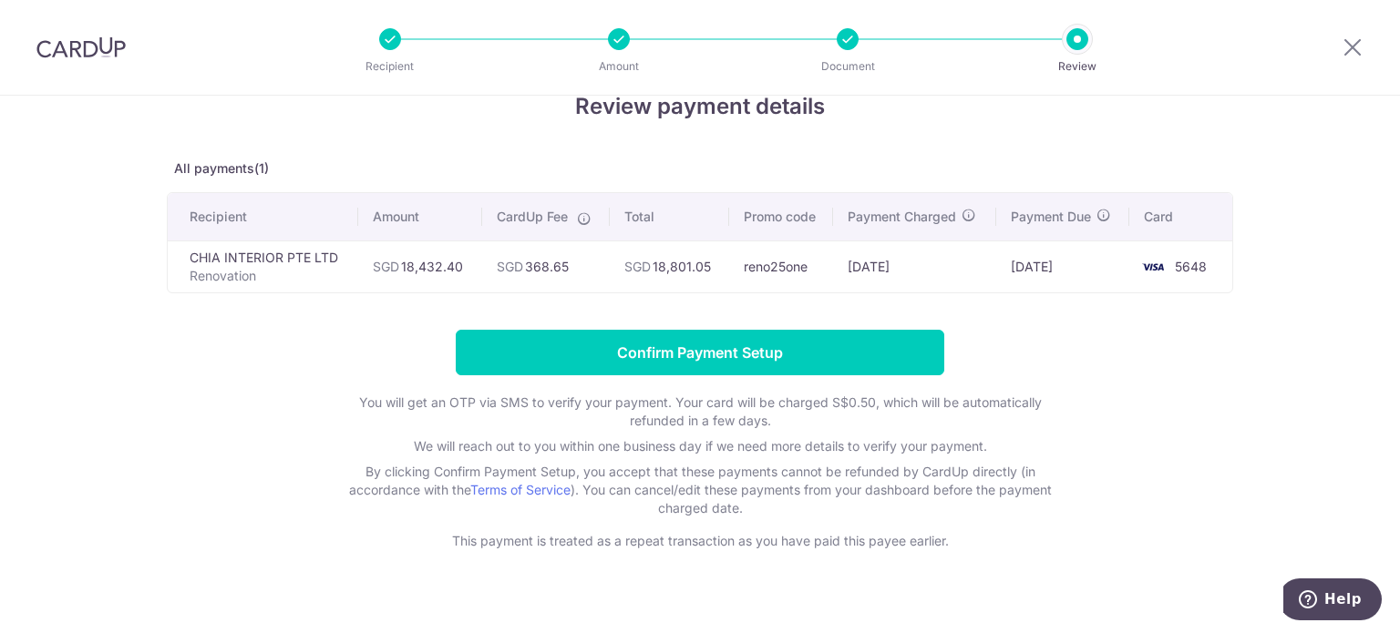
scroll to position [66, 0]
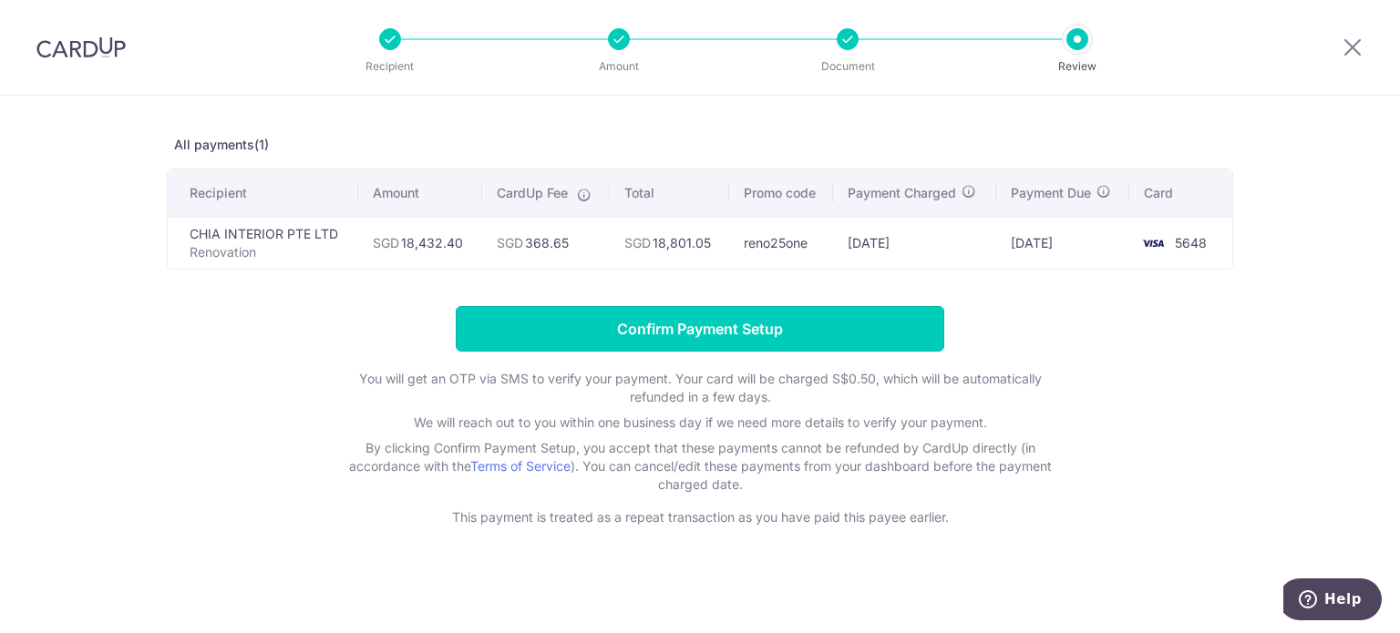
click at [828, 337] on input "Confirm Payment Setup" at bounding box center [700, 329] width 489 height 46
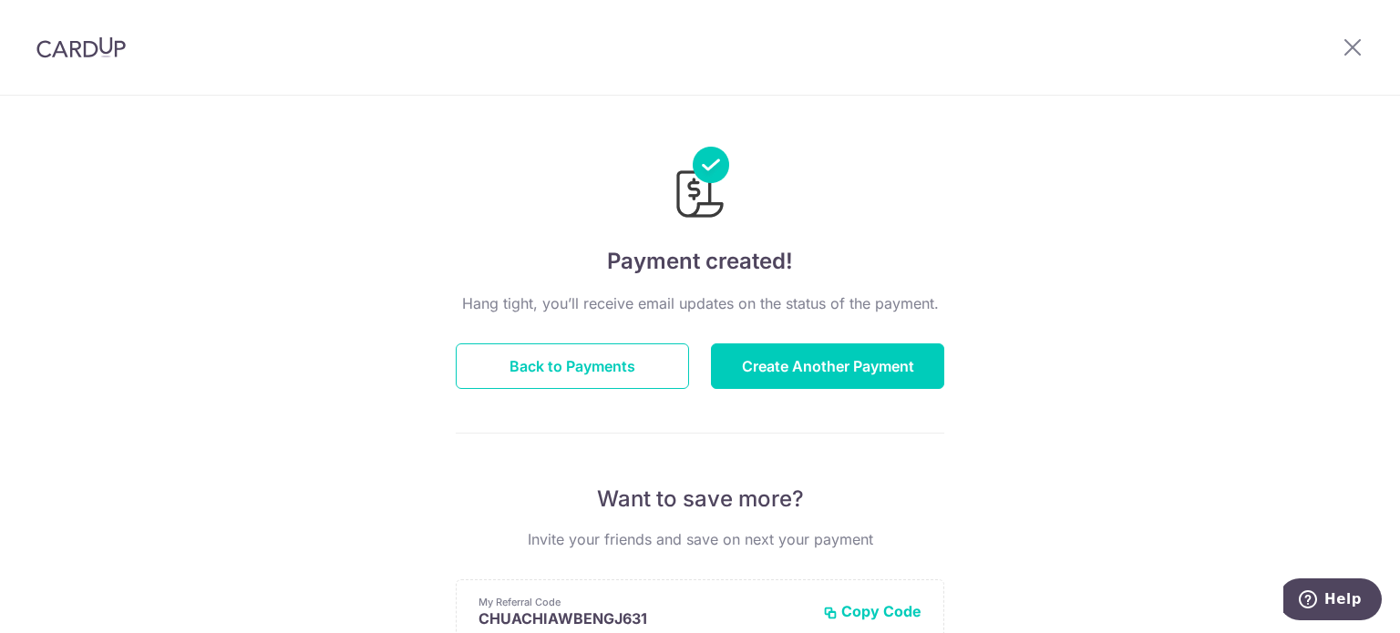
click at [1244, 96] on div "Payment created! Hang tight, you’ll receive email updates on the status of the …" at bounding box center [700, 582] width 1400 height 973
